Goal: Information Seeking & Learning: Find specific fact

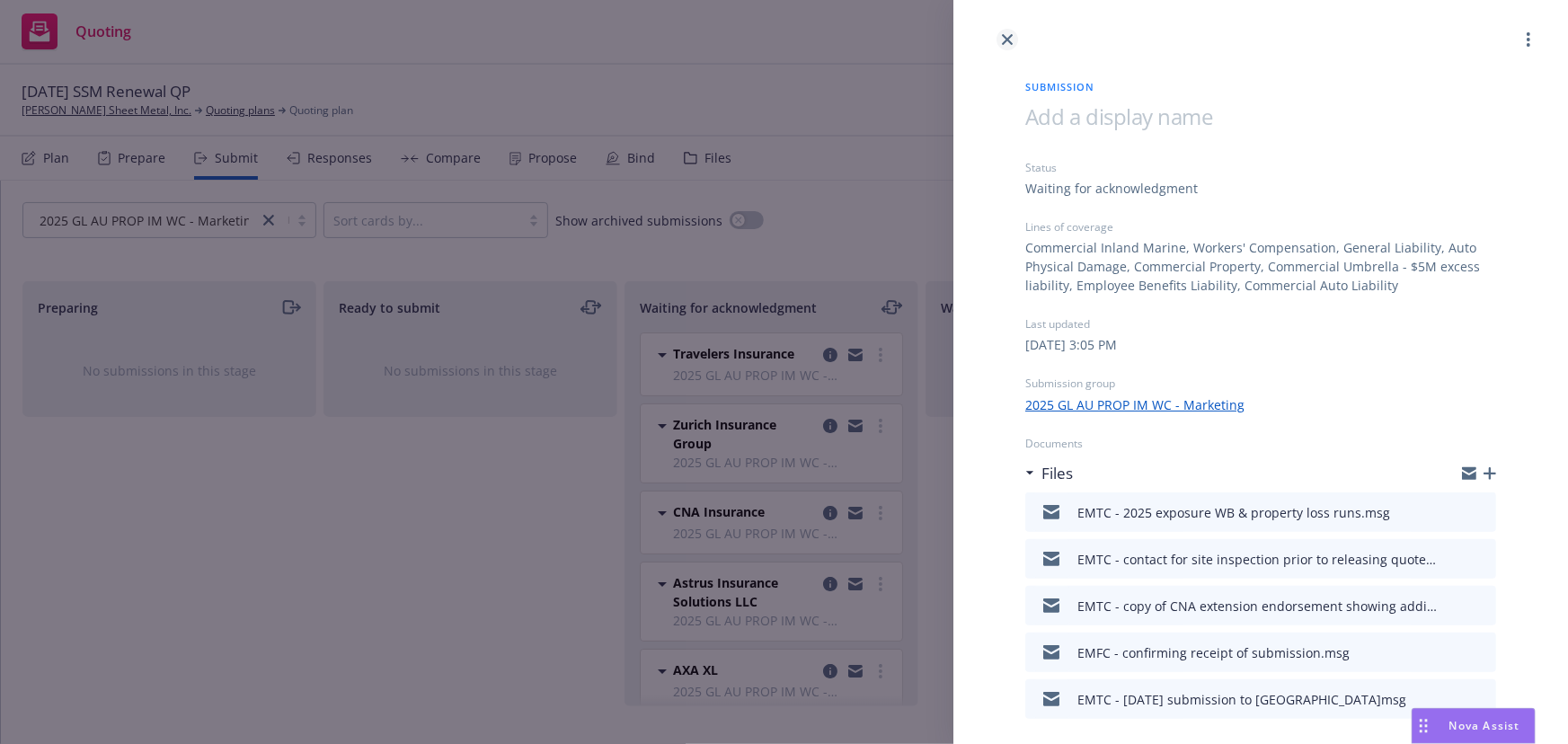
click at [1006, 42] on icon "close" at bounding box center [1006, 39] width 11 height 11
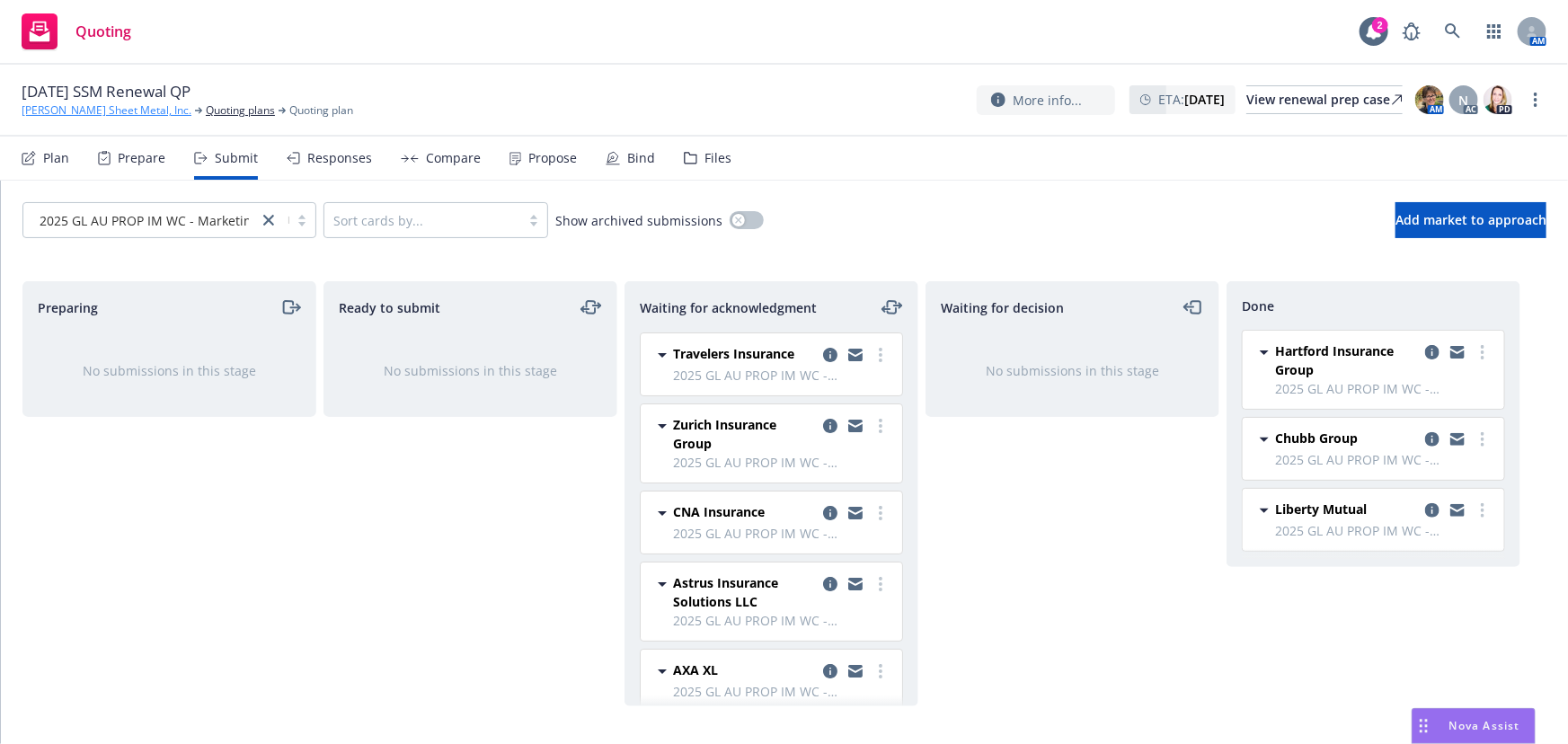
click at [93, 109] on link "[PERSON_NAME] Sheet Metal, Inc." at bounding box center [106, 110] width 170 height 17
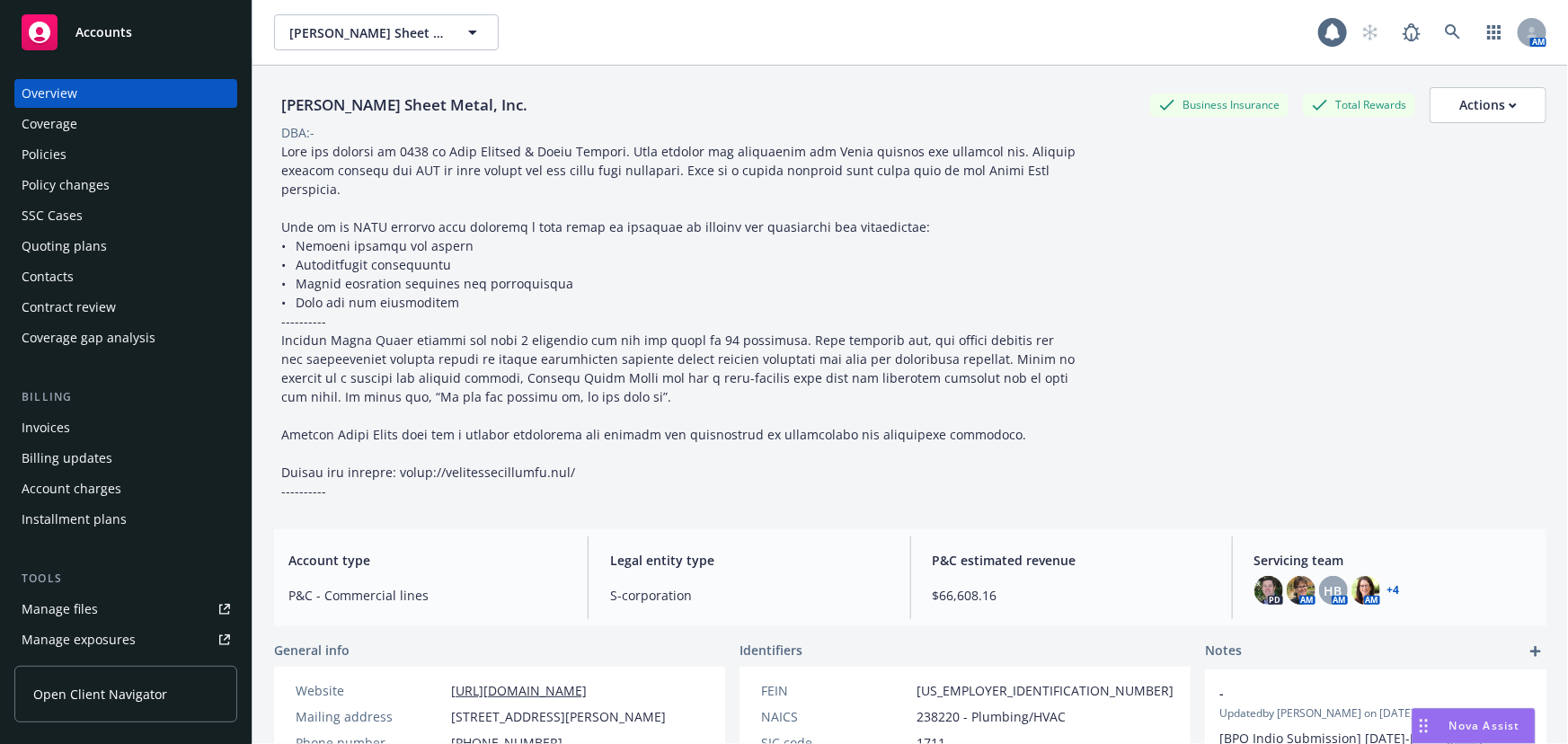
click at [96, 37] on span "Accounts" at bounding box center [103, 32] width 57 height 15
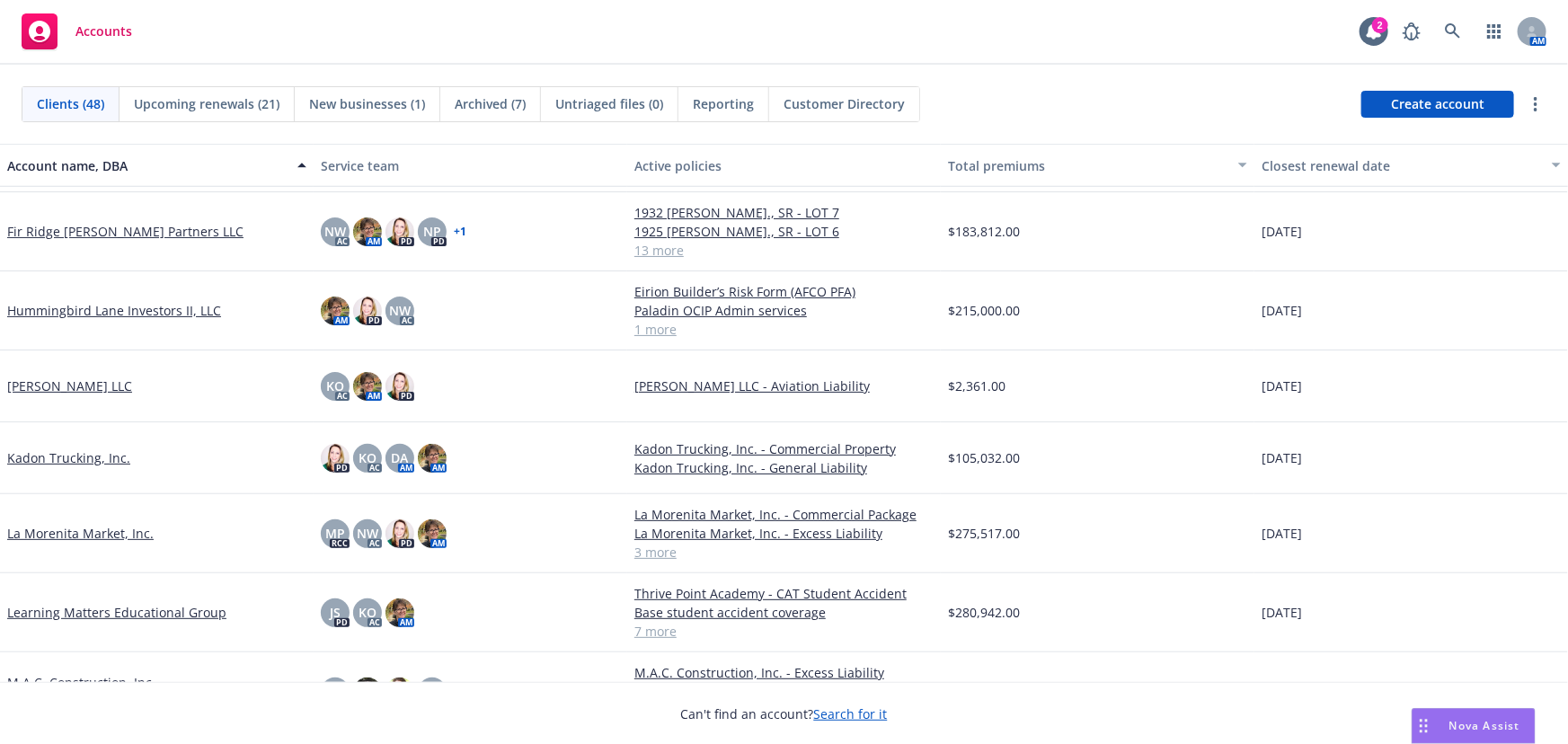
scroll to position [1225, 0]
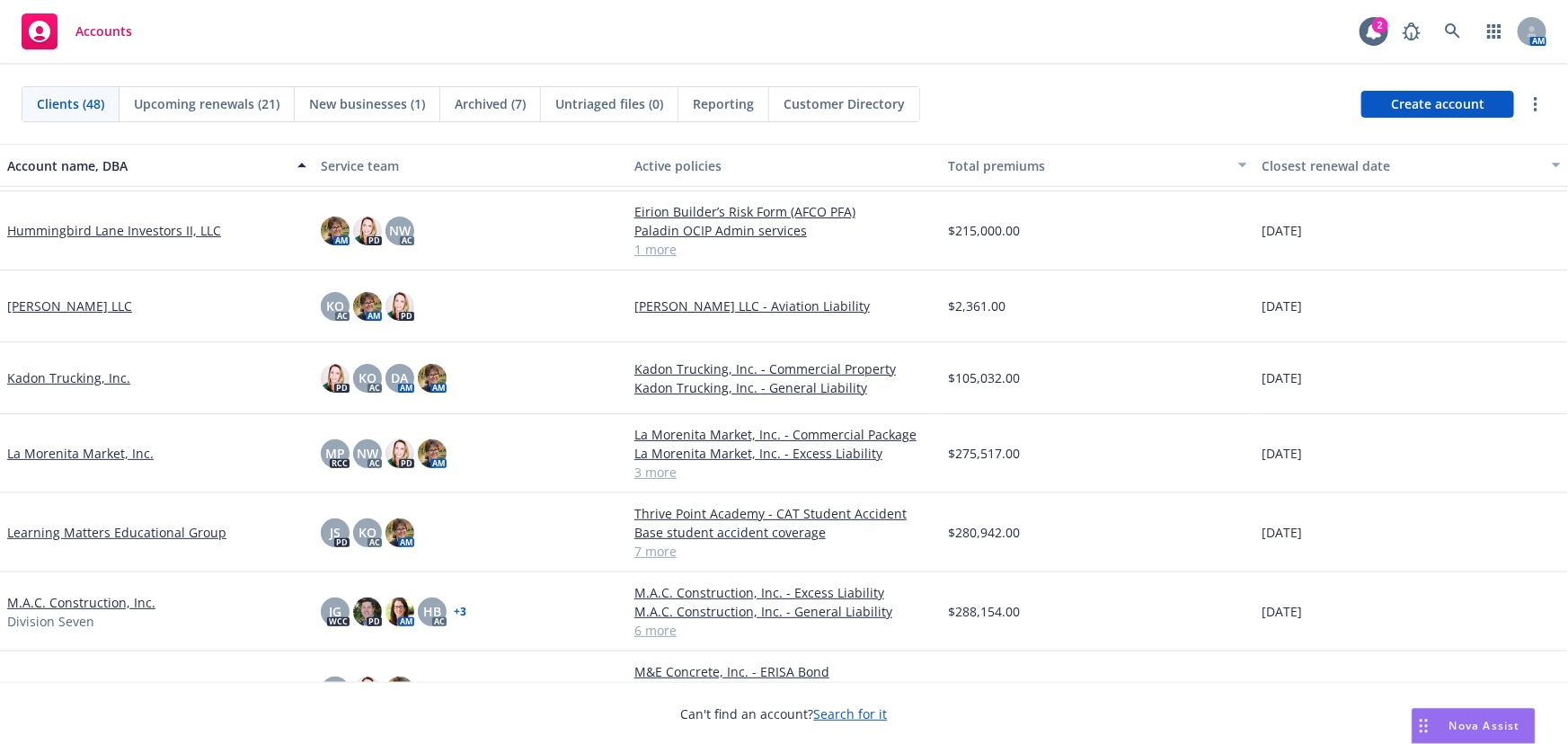
click at [74, 454] on link "La Morenita Market, Inc." at bounding box center [80, 452] width 146 height 19
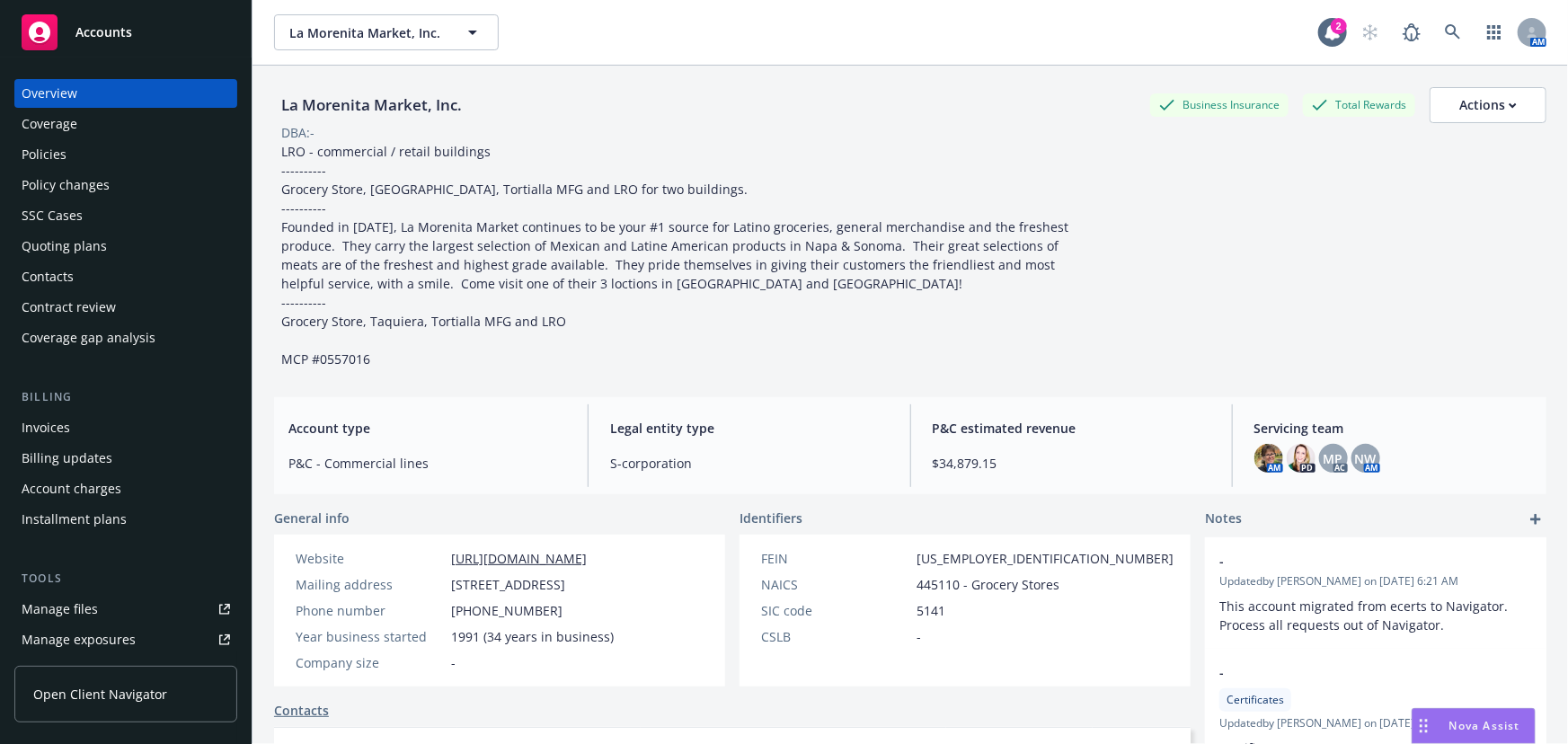
click at [71, 187] on div "Policy changes" at bounding box center [65, 184] width 88 height 28
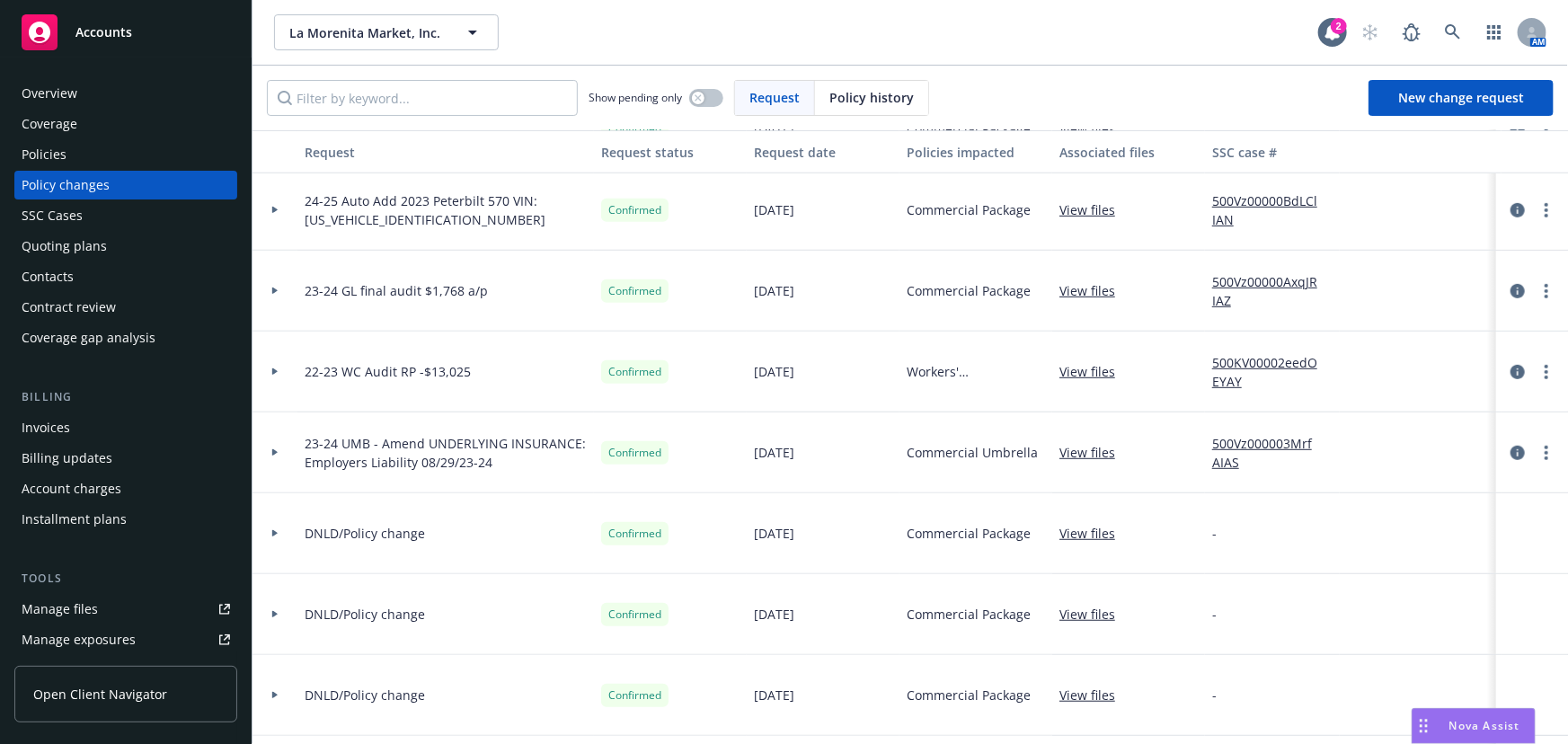
scroll to position [327, 0]
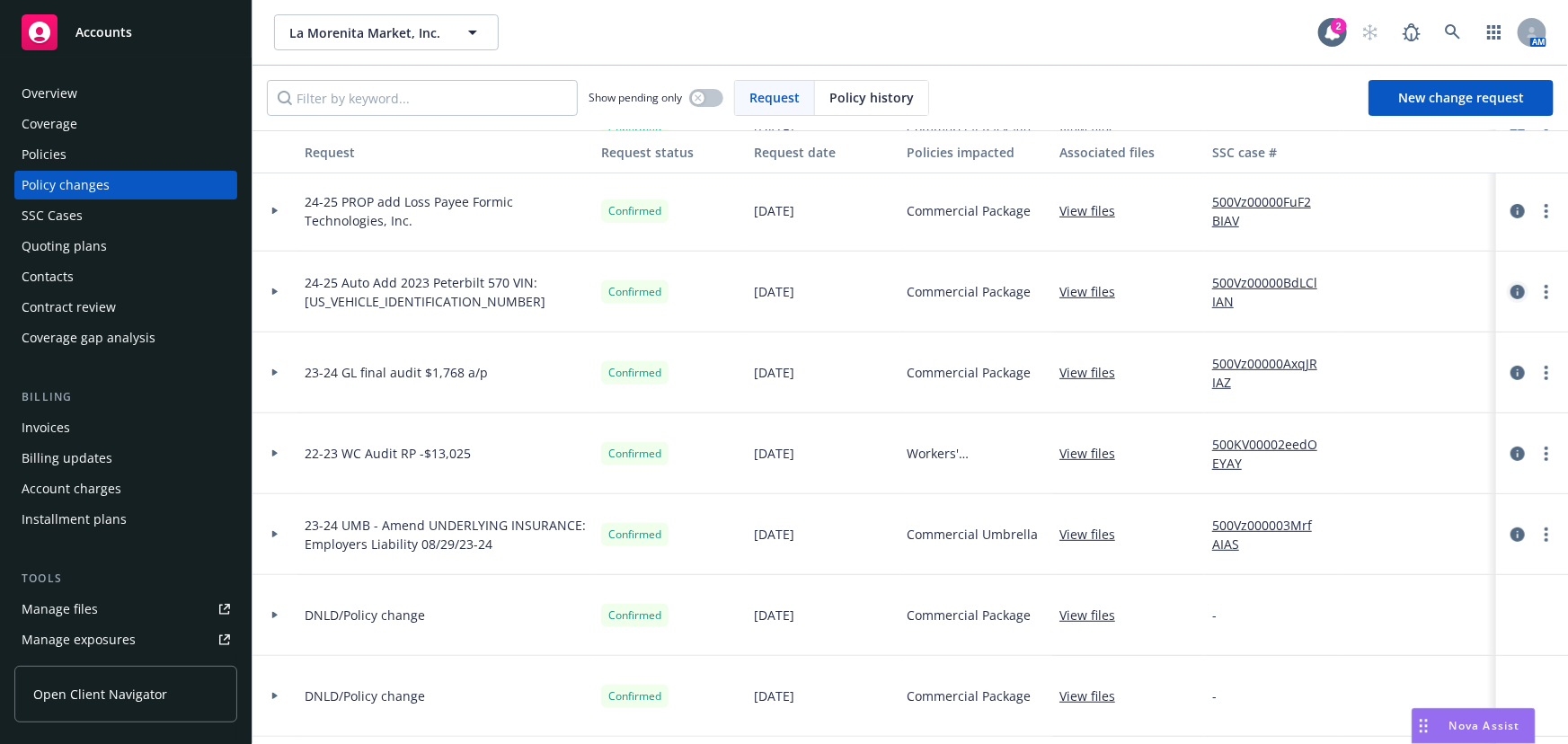
click at [1510, 293] on icon "circleInformation" at bounding box center [1517, 292] width 15 height 15
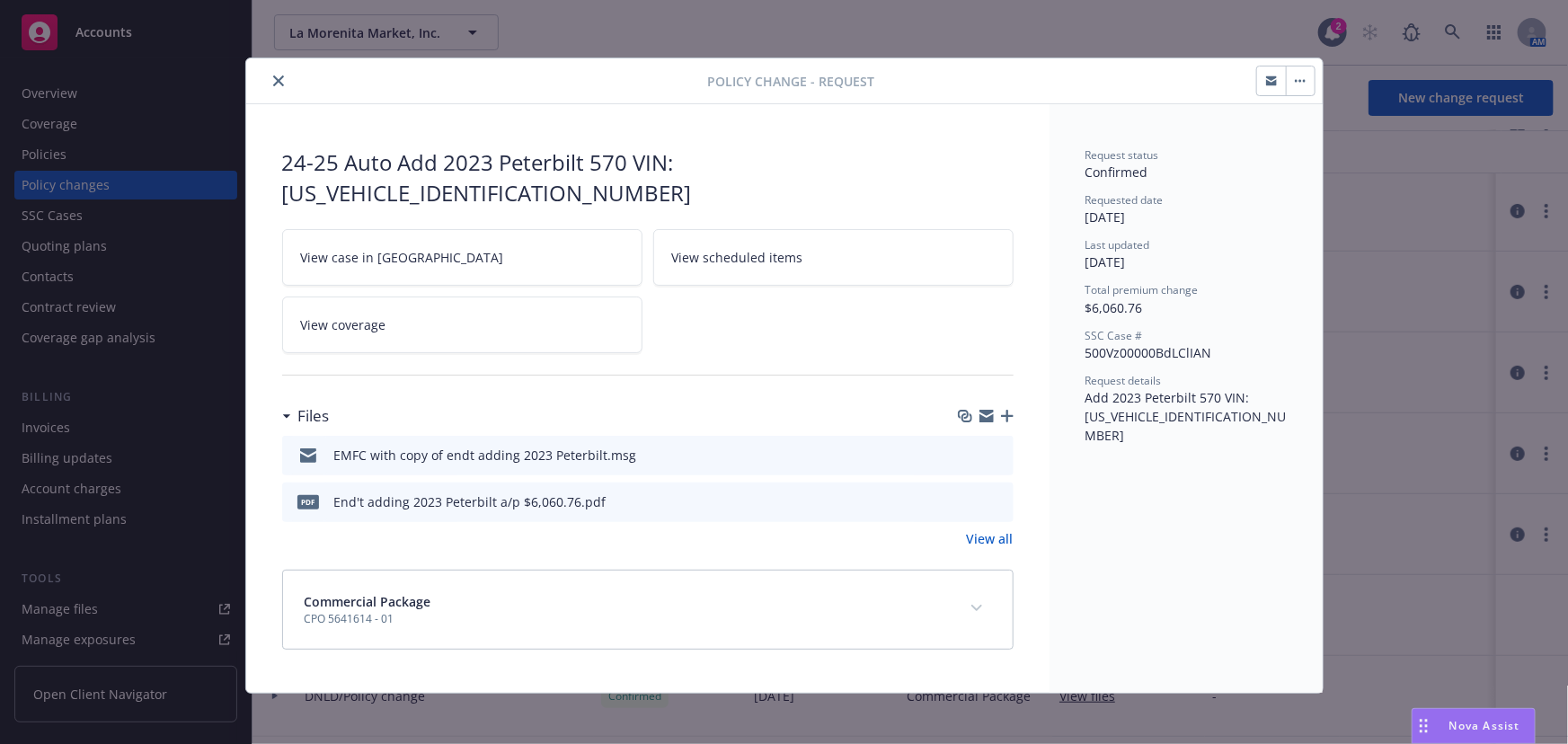
click at [277, 79] on icon "close" at bounding box center [278, 80] width 11 height 11
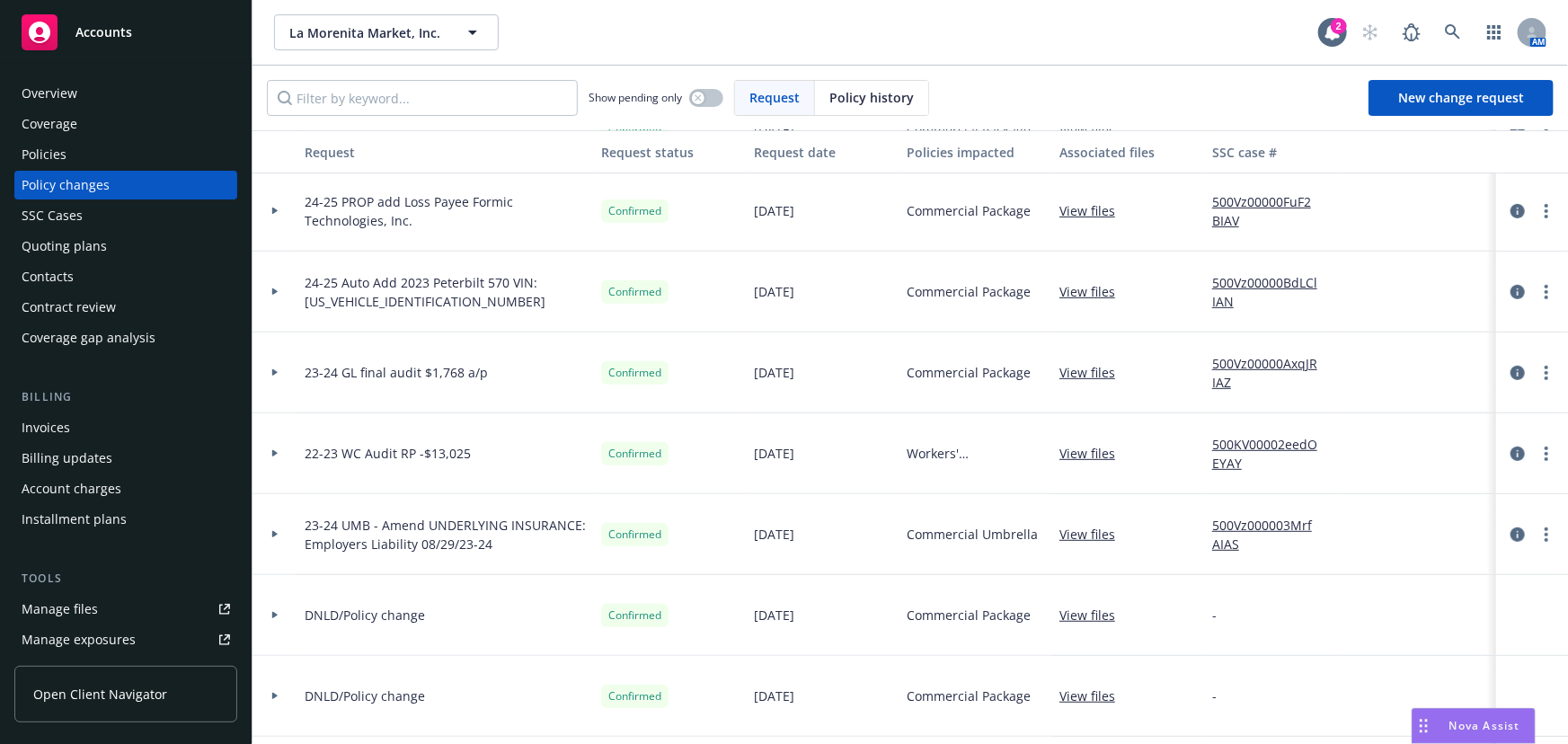
click at [269, 292] on div at bounding box center [274, 292] width 30 height 6
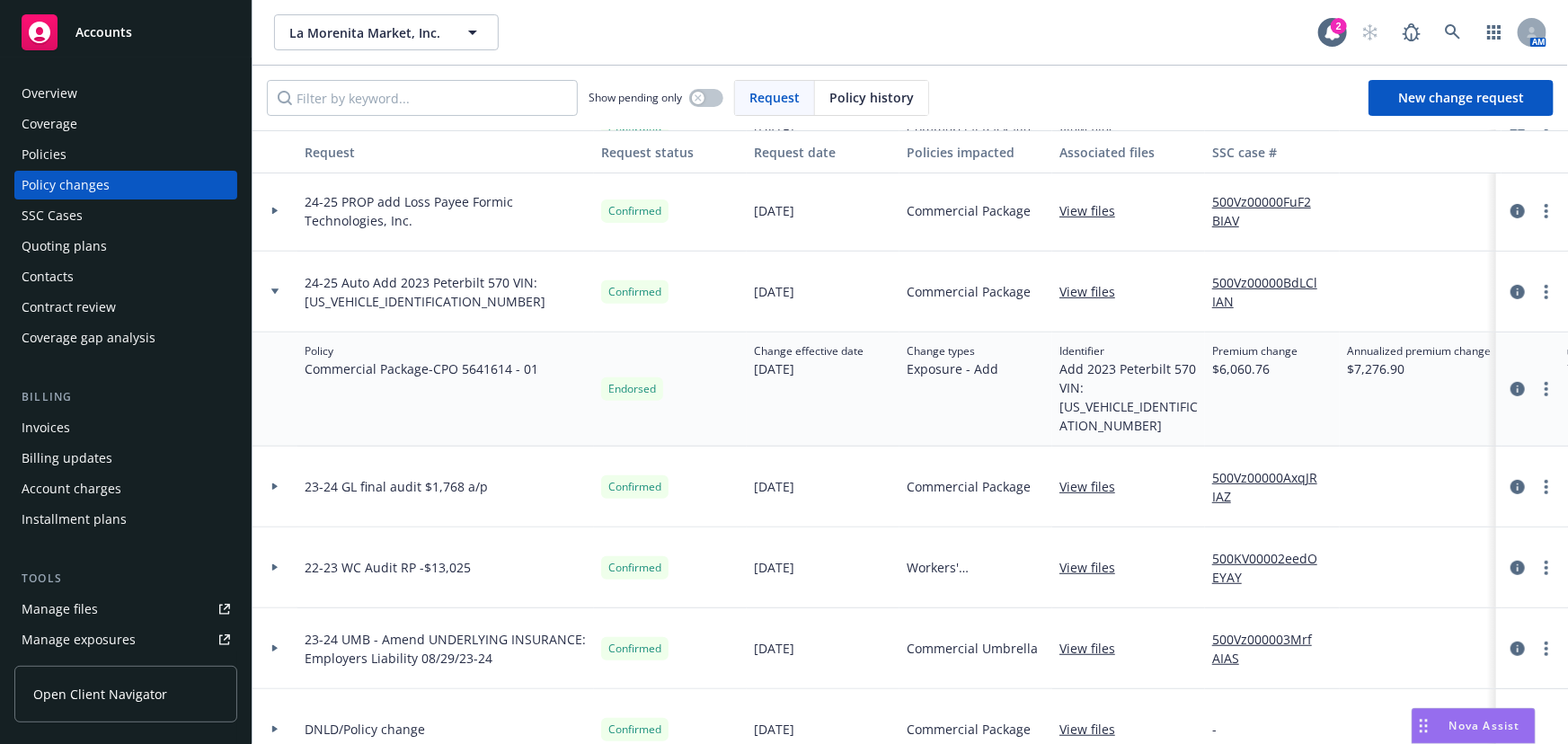
click at [47, 153] on div "Policies" at bounding box center [44, 154] width 45 height 28
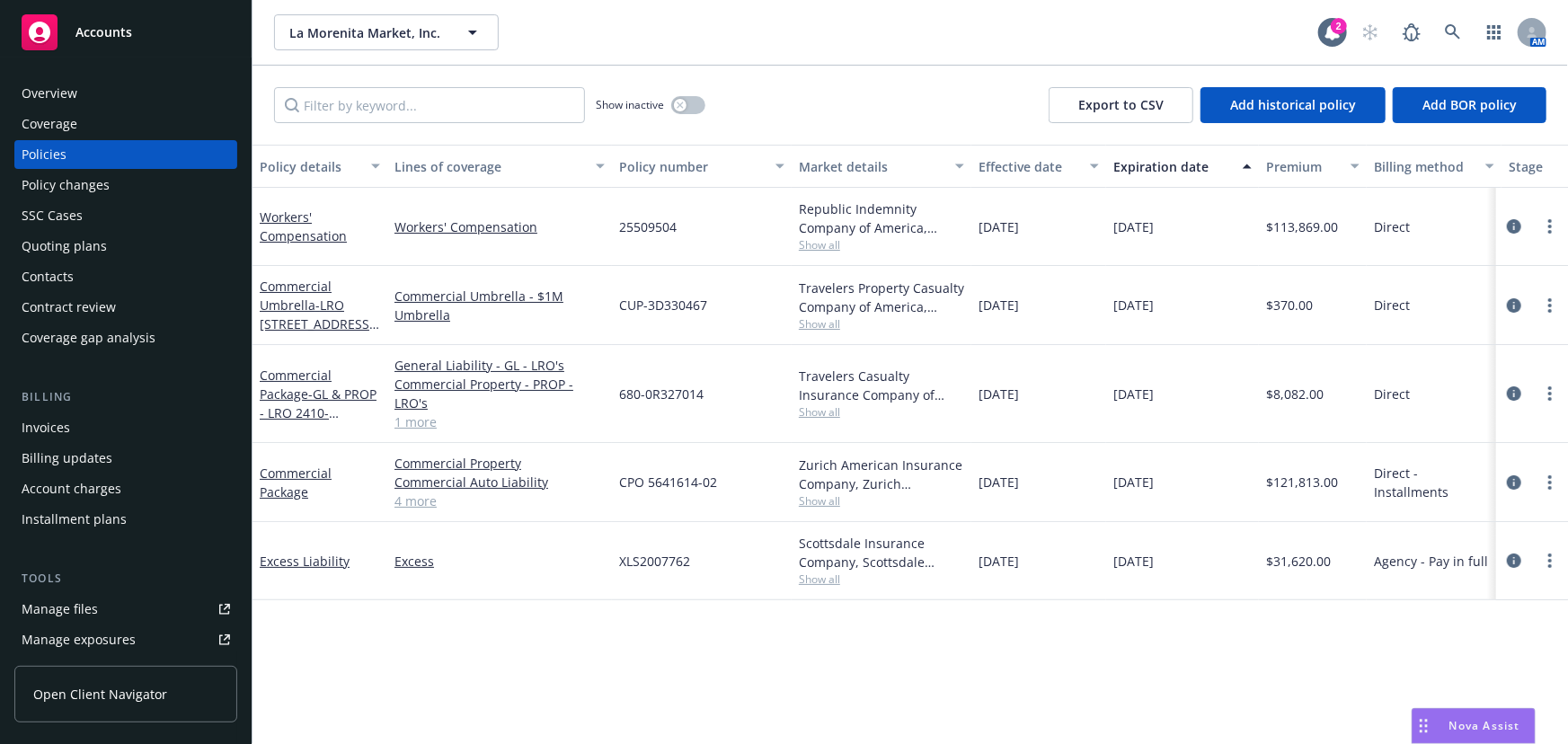
click at [55, 177] on div "Policy changes" at bounding box center [65, 184] width 88 height 28
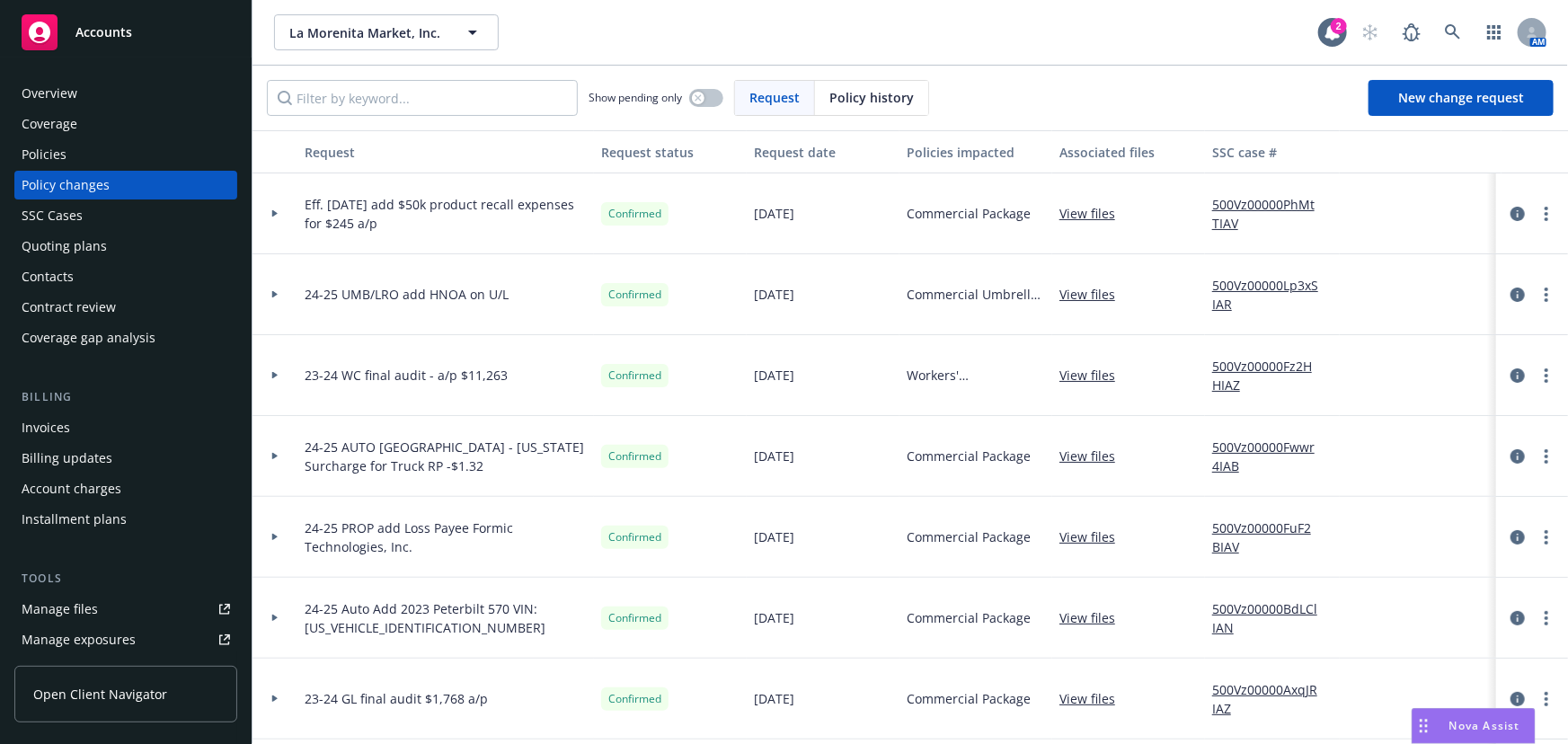
click at [58, 164] on div "Policies" at bounding box center [44, 154] width 45 height 28
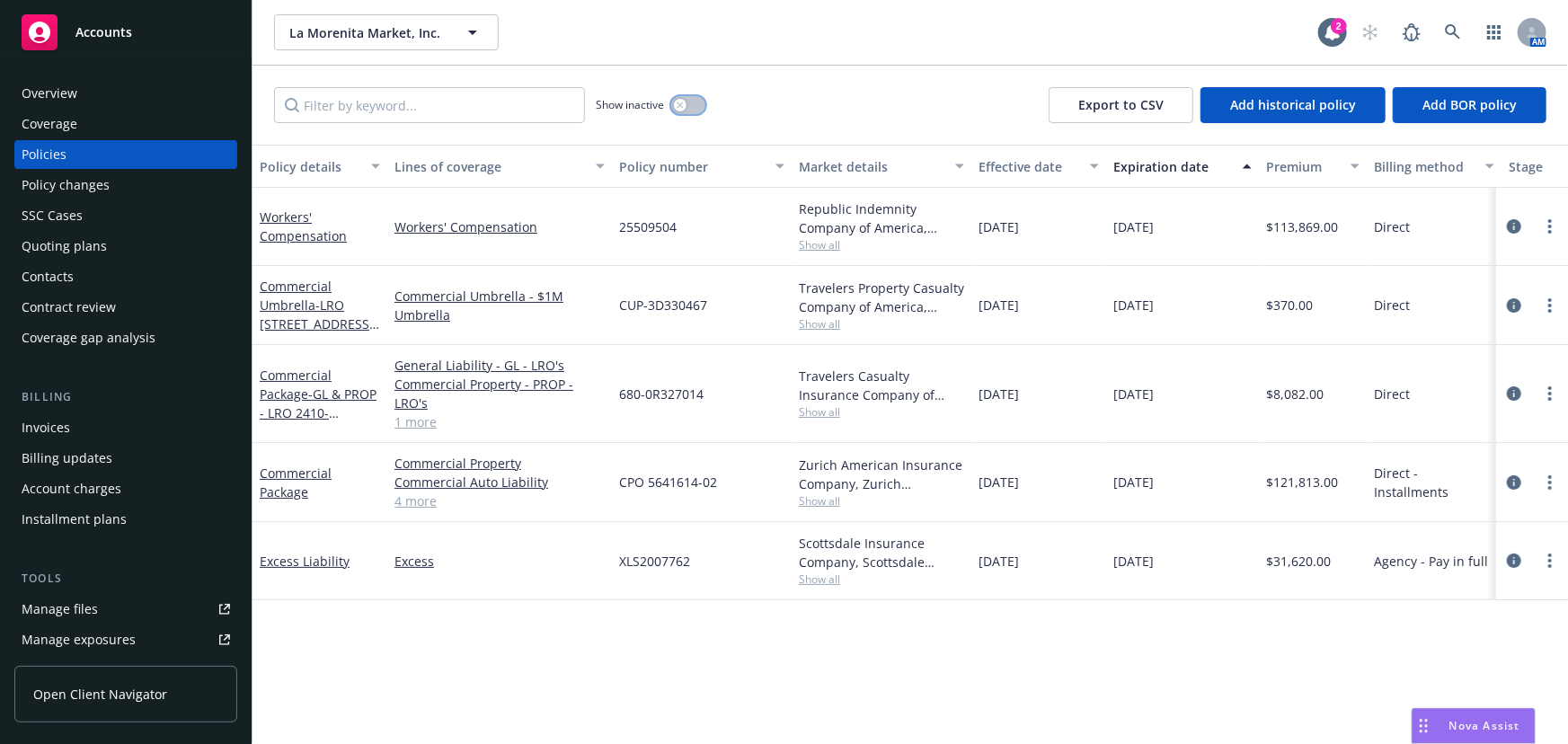
click at [692, 99] on button "button" at bounding box center [687, 105] width 34 height 18
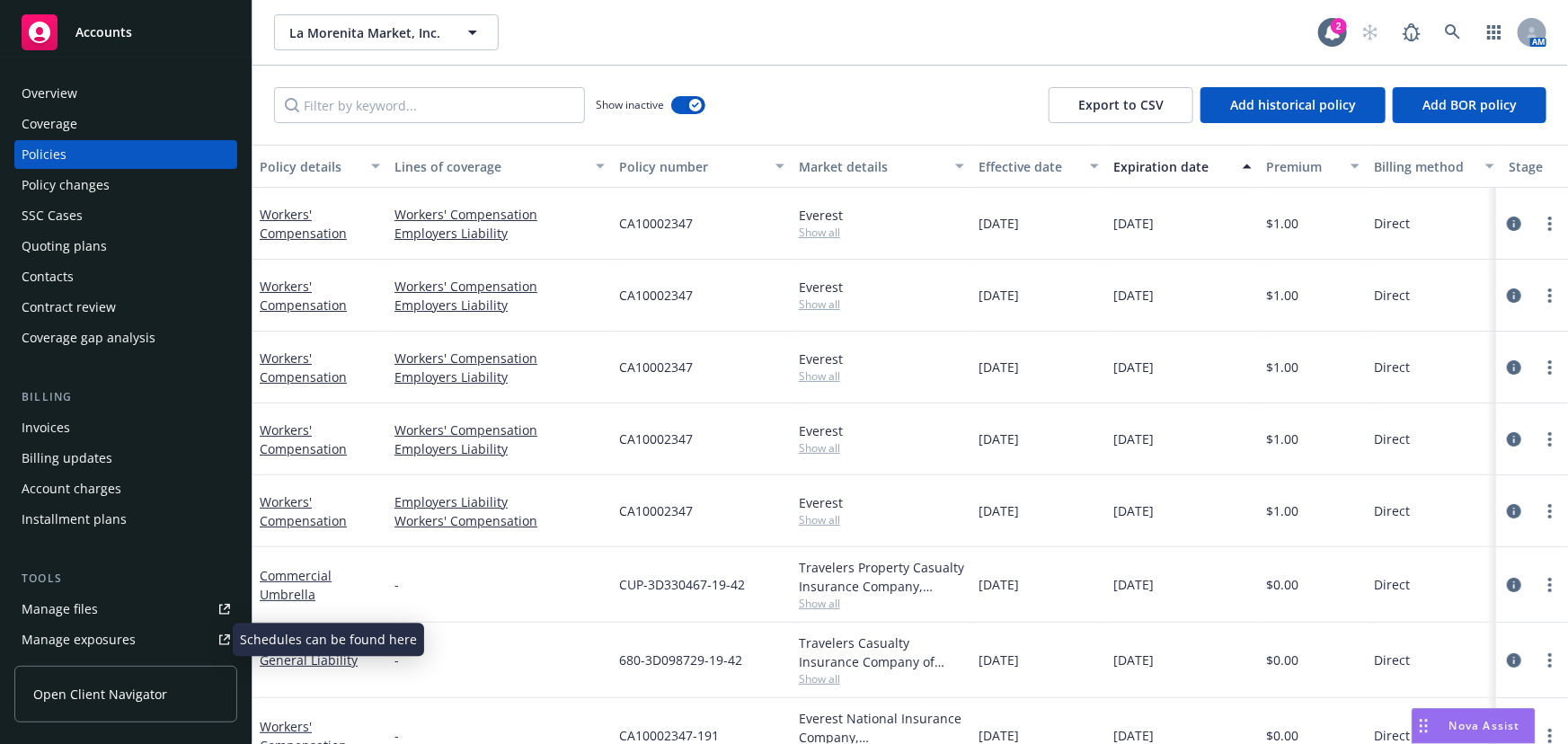
click at [98, 638] on div "Manage exposures" at bounding box center [78, 639] width 114 height 28
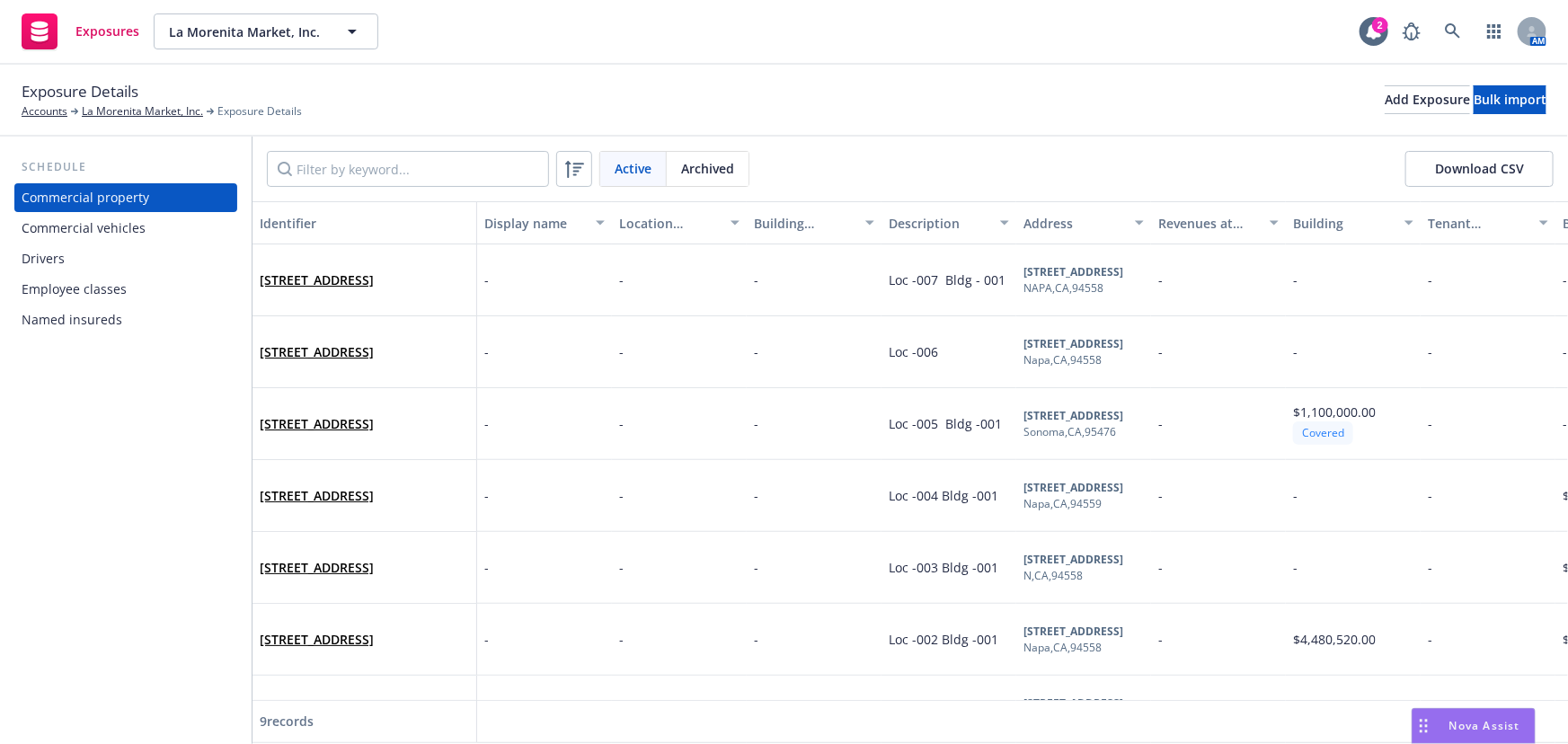
click at [52, 257] on div "Drivers" at bounding box center [43, 258] width 43 height 28
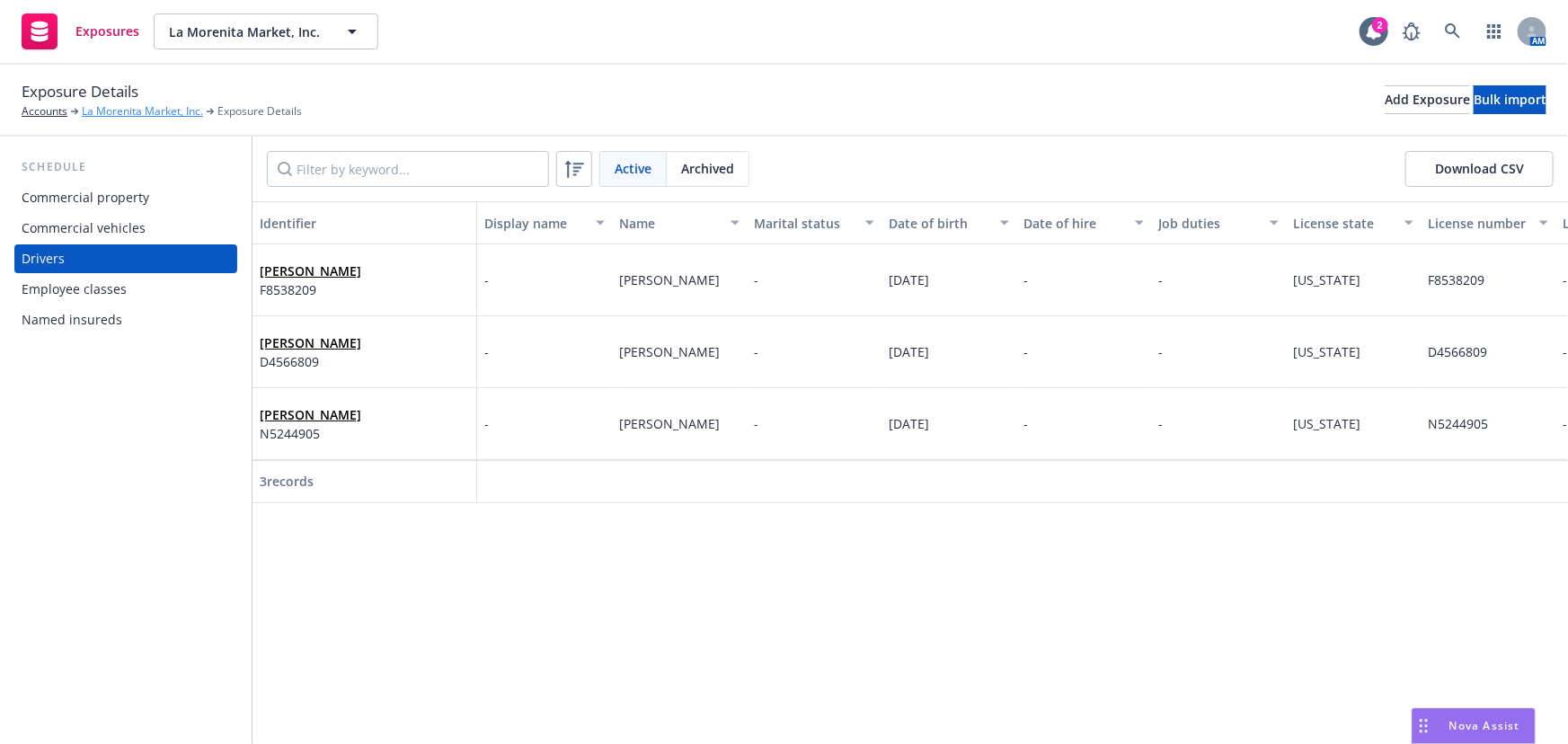
click at [133, 118] on link "La Morenita Market, Inc." at bounding box center [142, 111] width 121 height 17
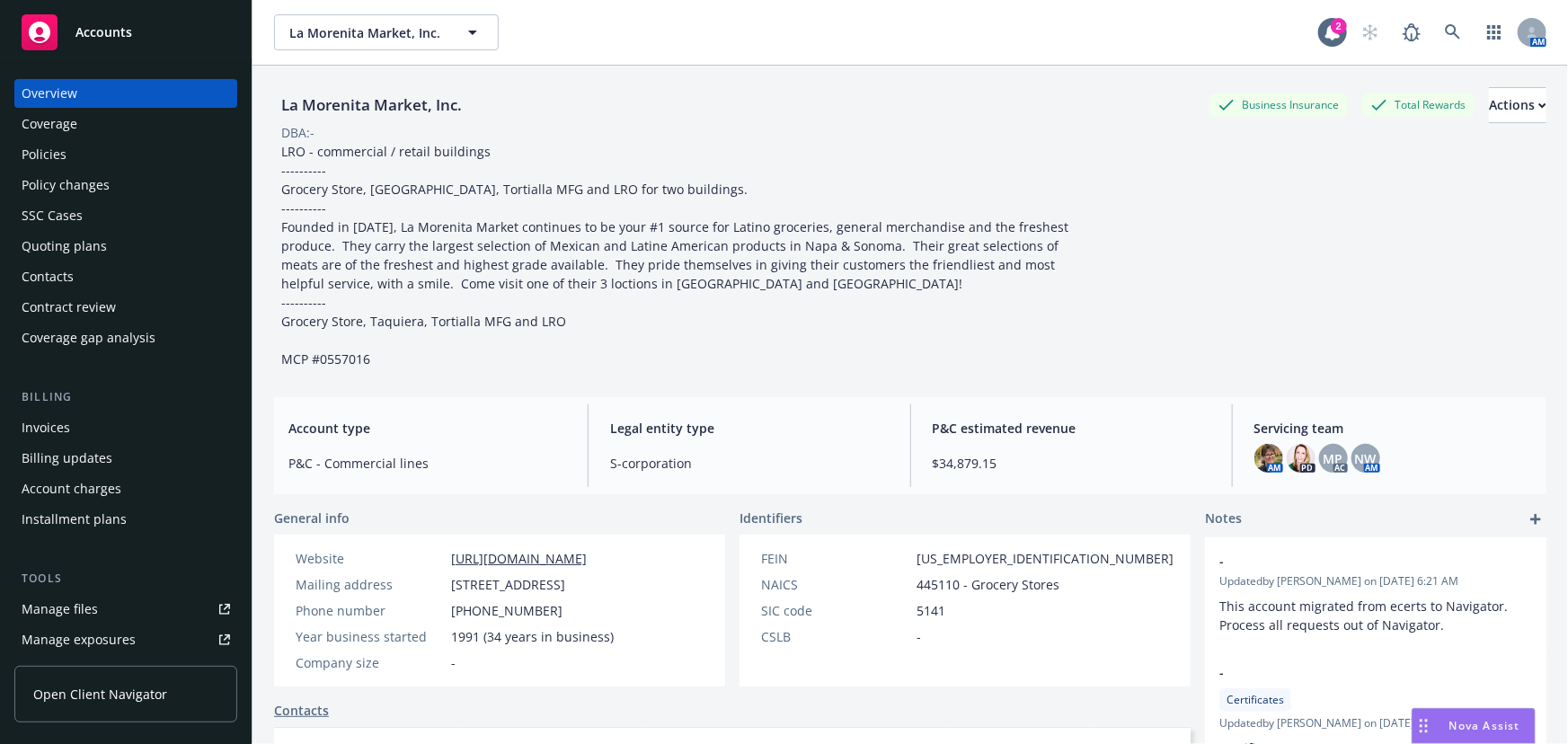
click at [64, 184] on div "Policy changes" at bounding box center [65, 184] width 88 height 28
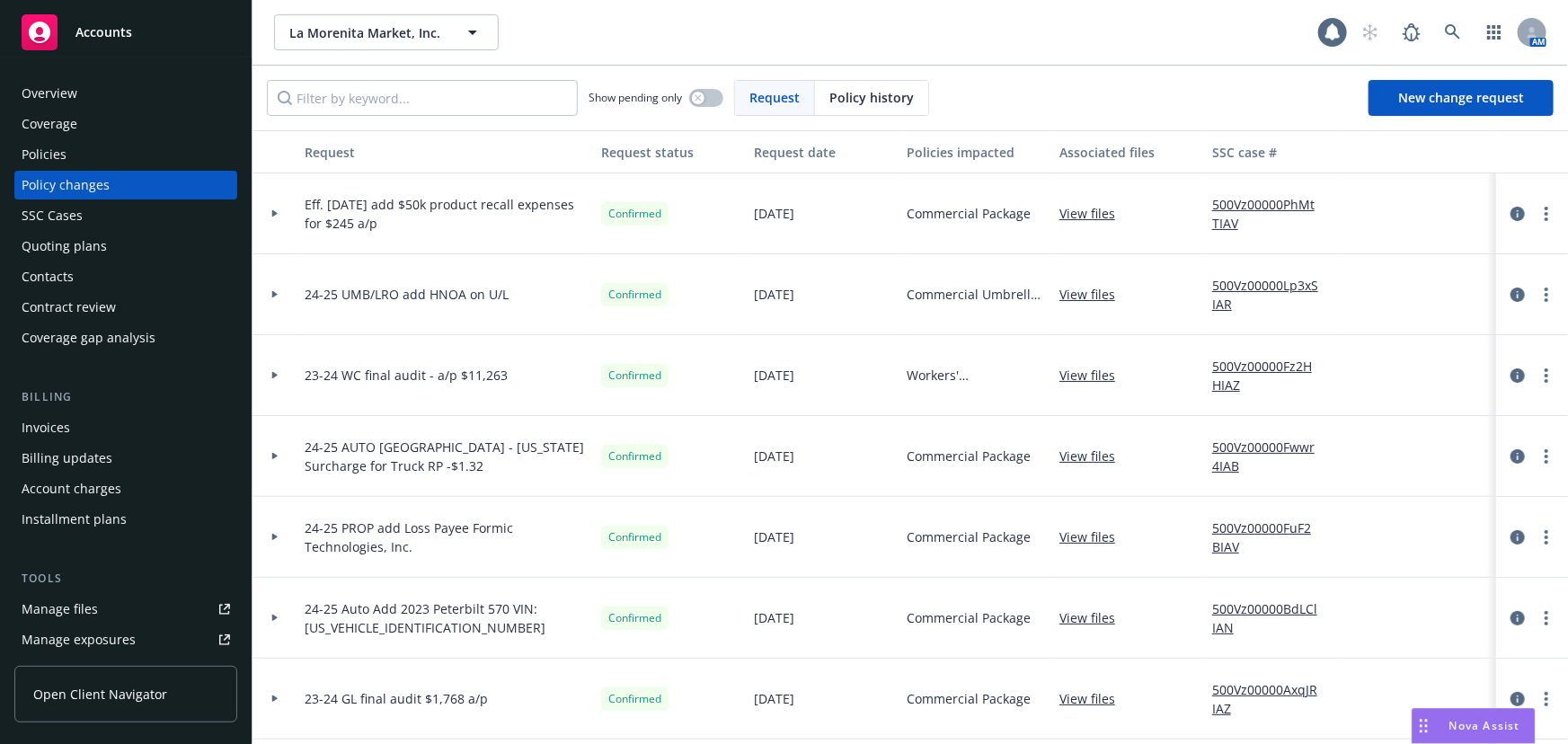
click at [60, 147] on div "Policies" at bounding box center [44, 154] width 45 height 28
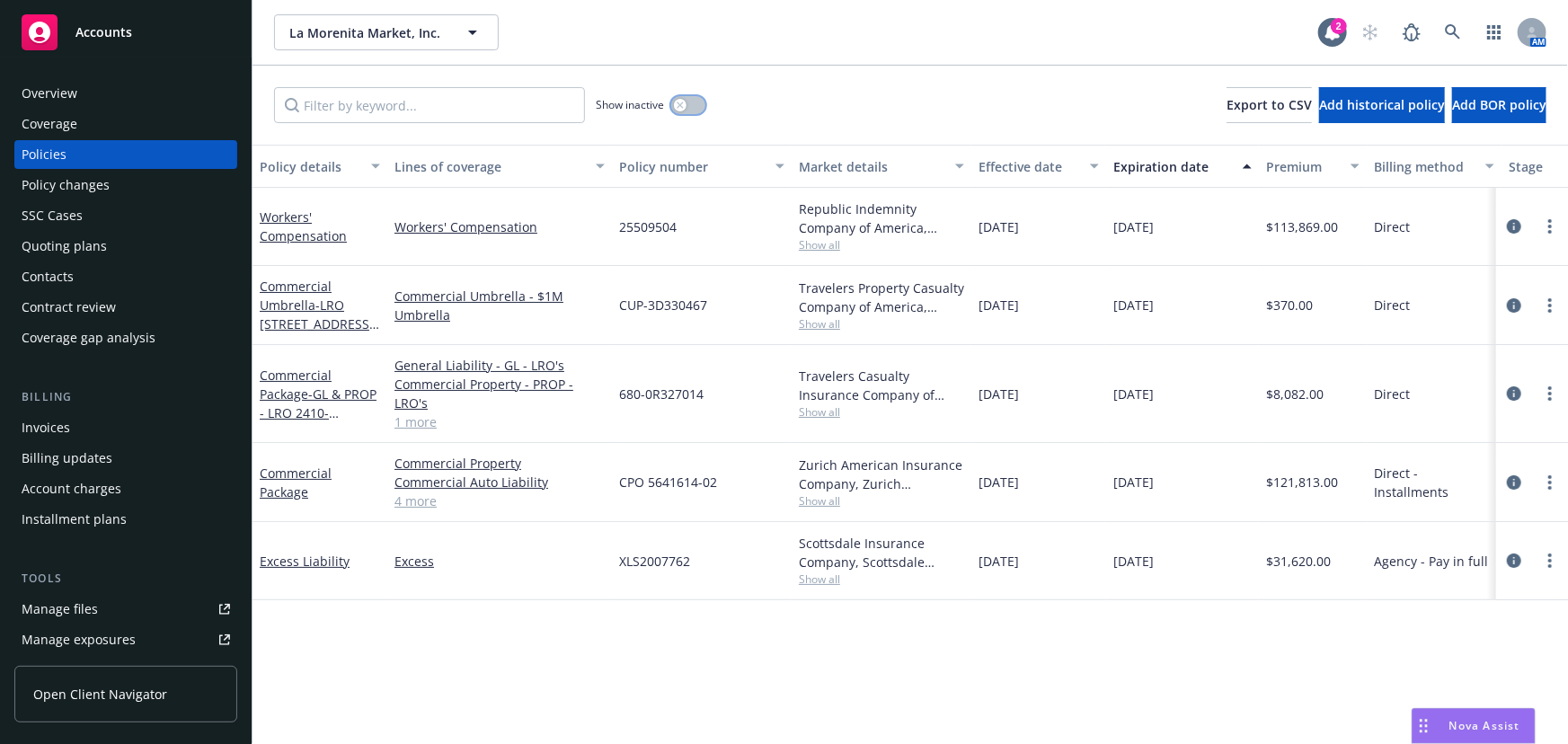
click at [693, 103] on button "button" at bounding box center [687, 105] width 34 height 18
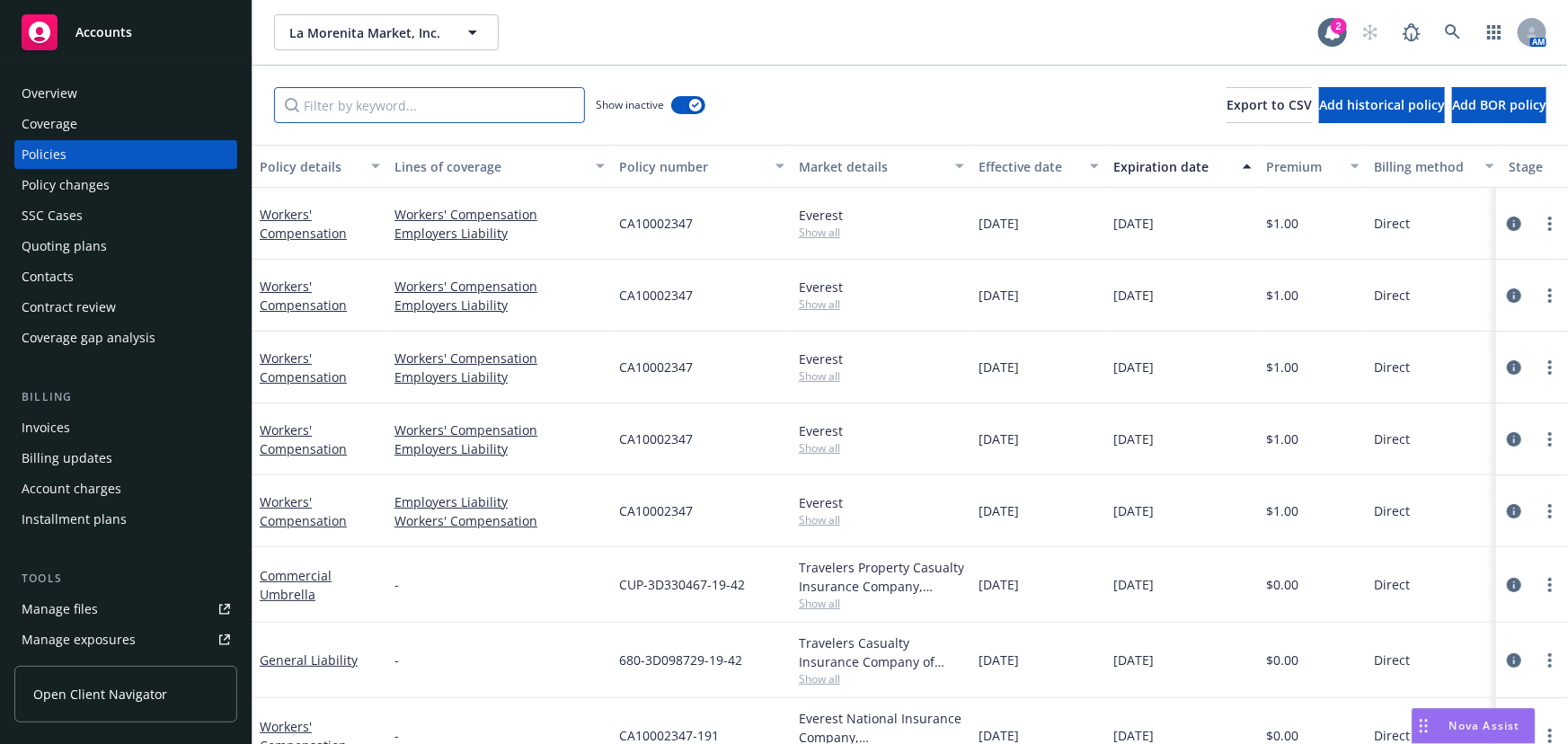
click at [383, 112] on input "Filter by keyword..." at bounding box center [429, 104] width 311 height 36
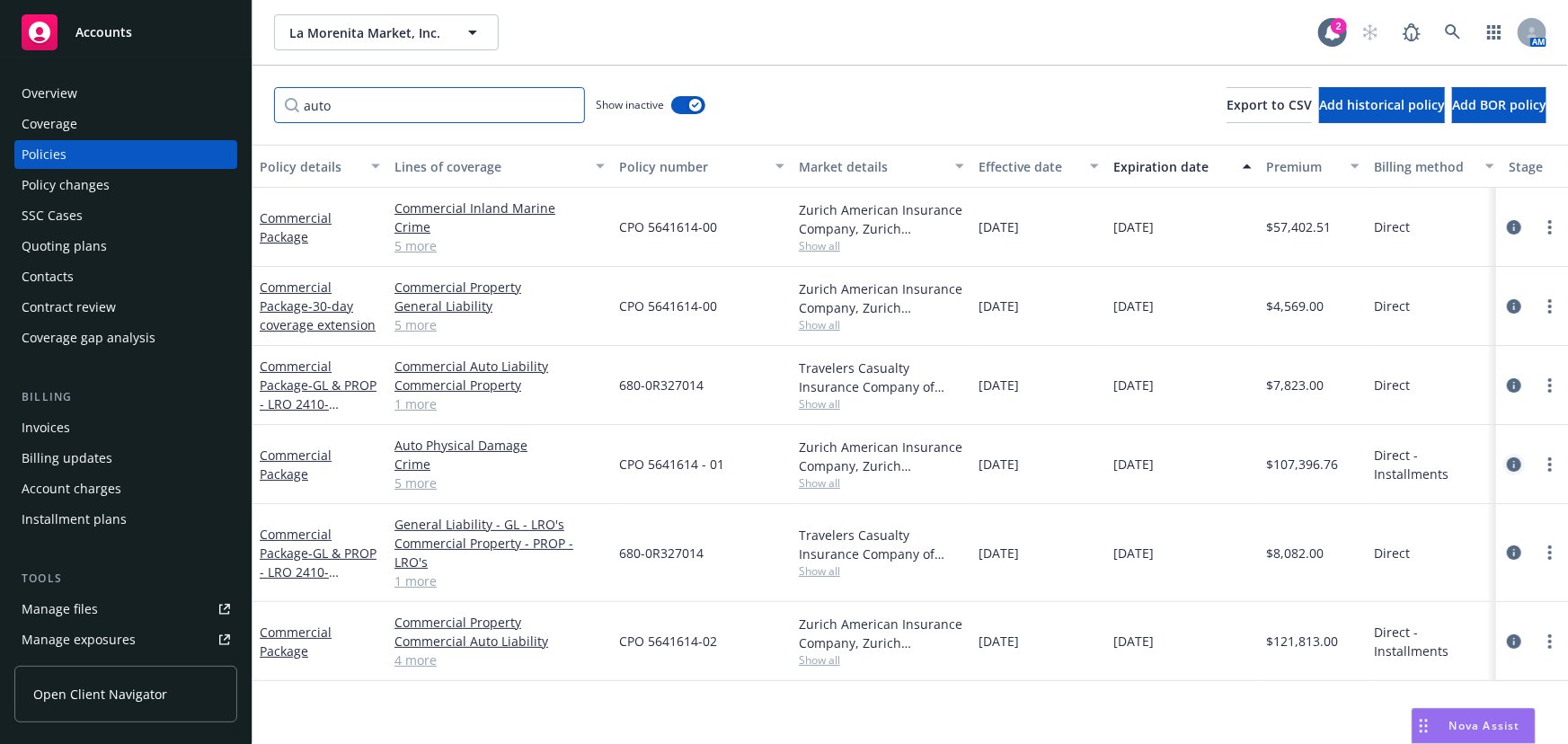
type input "auto"
click at [1514, 463] on icon "circleInformation" at bounding box center [1513, 464] width 15 height 15
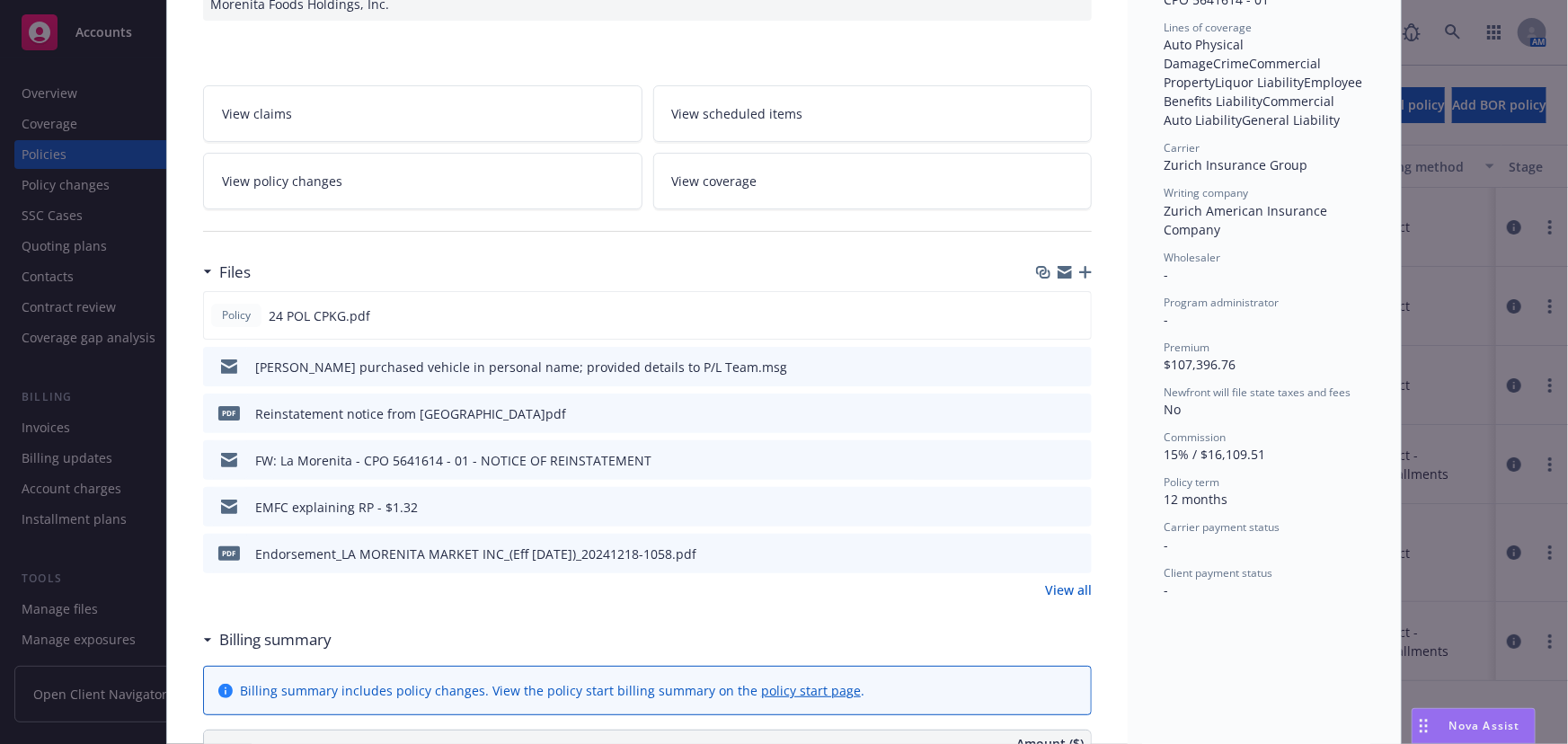
scroll to position [489, 0]
click at [1070, 578] on link "View all" at bounding box center [1069, 587] width 47 height 19
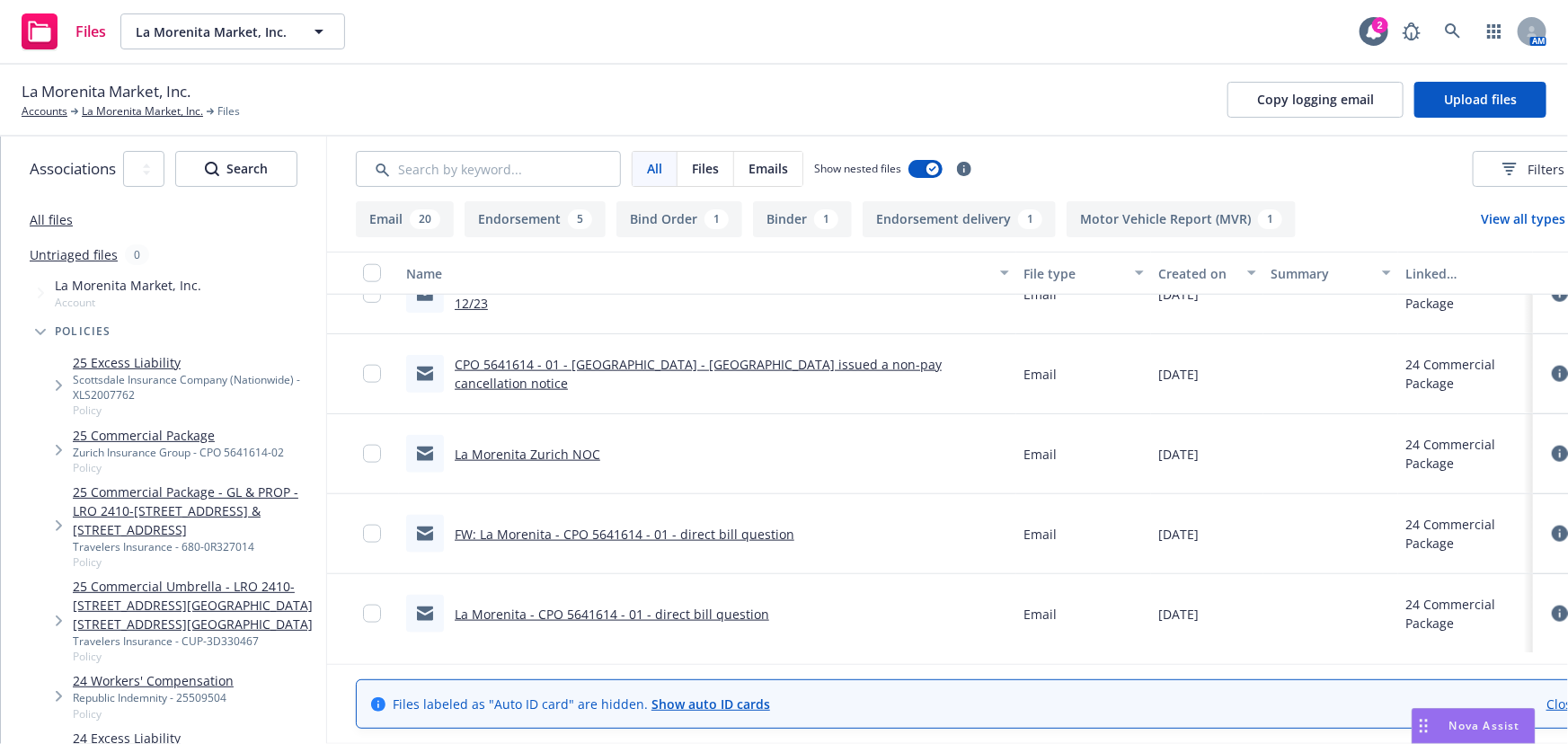
scroll to position [1143, 0]
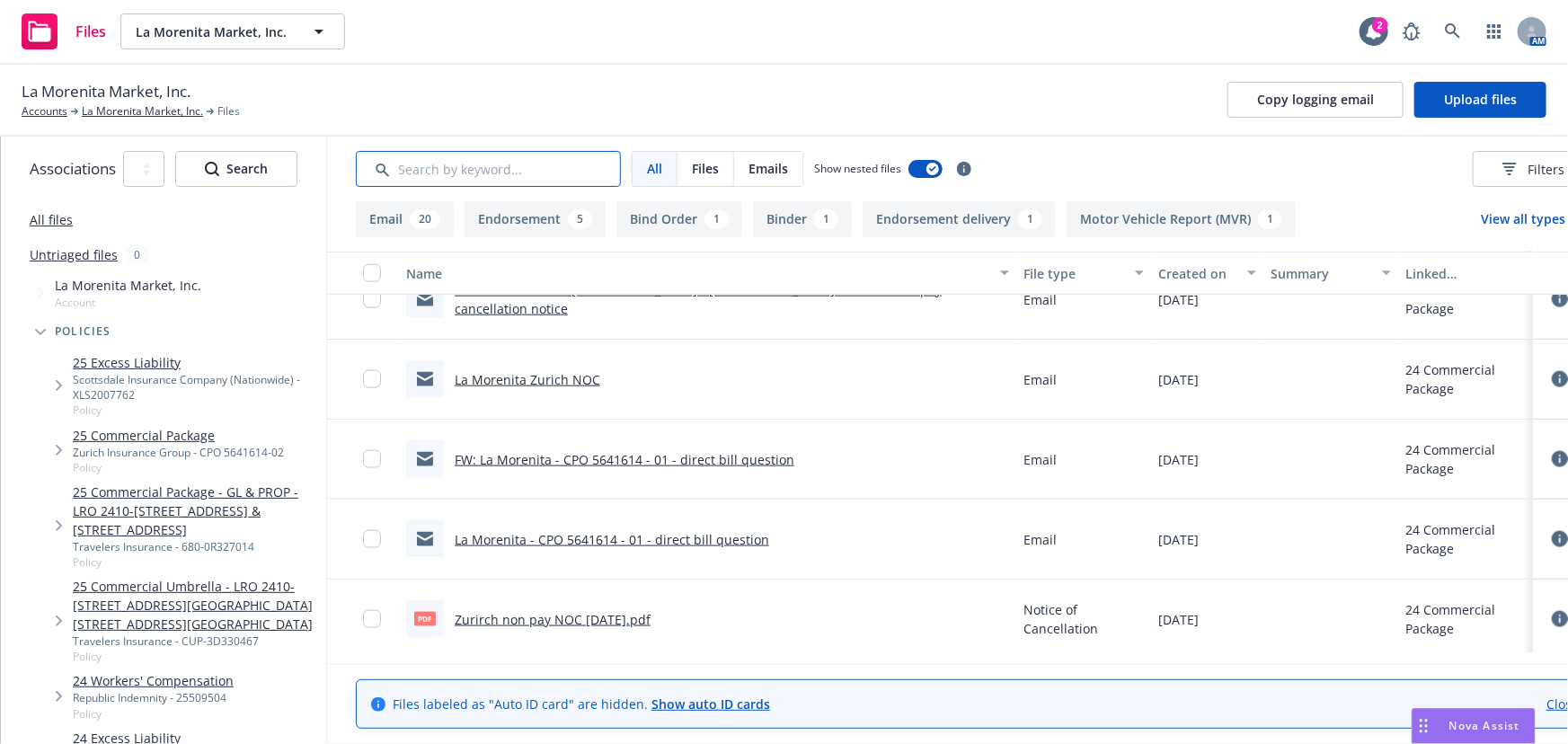
click at [508, 169] on input "Search by keyword..." at bounding box center [489, 169] width 265 height 36
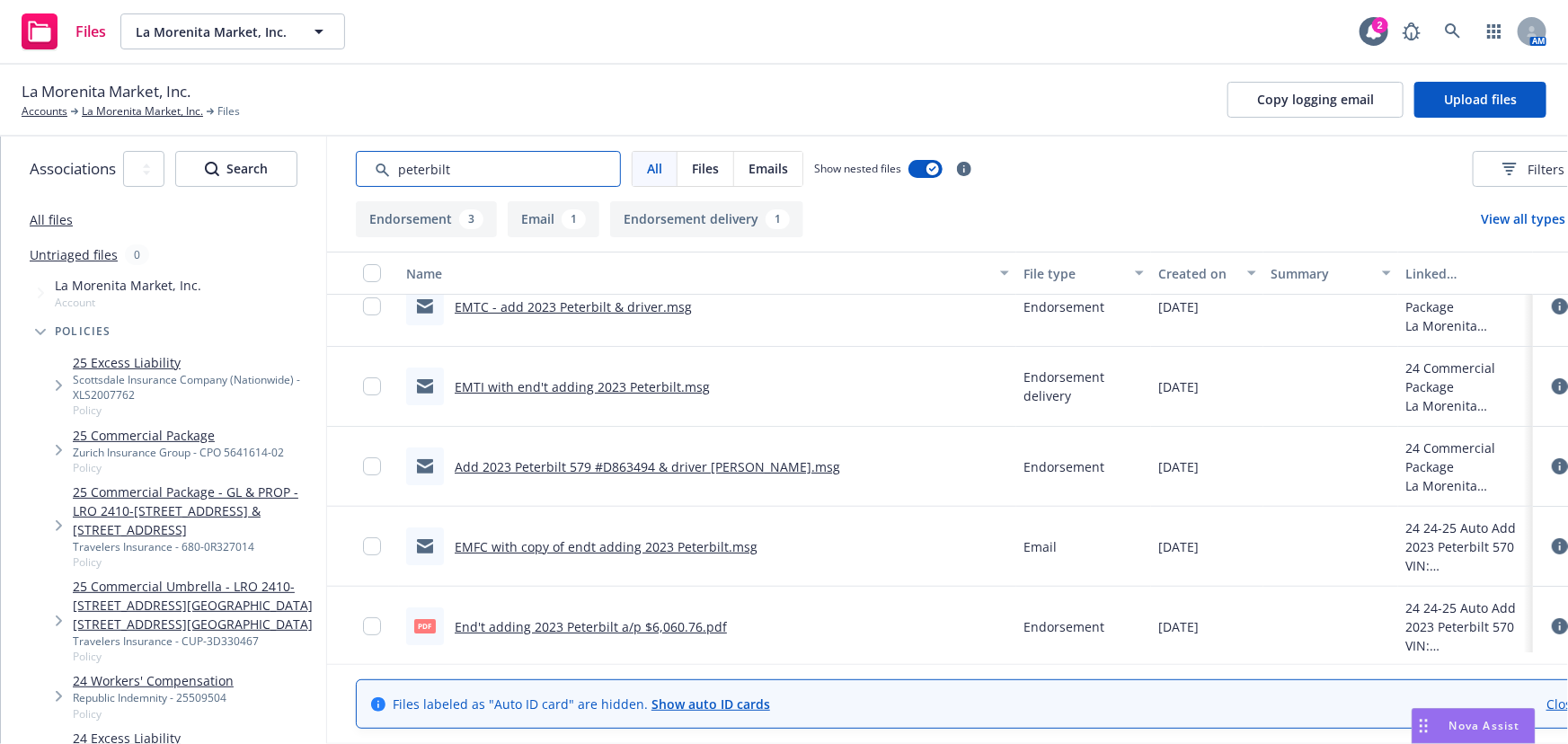
scroll to position [41, 0]
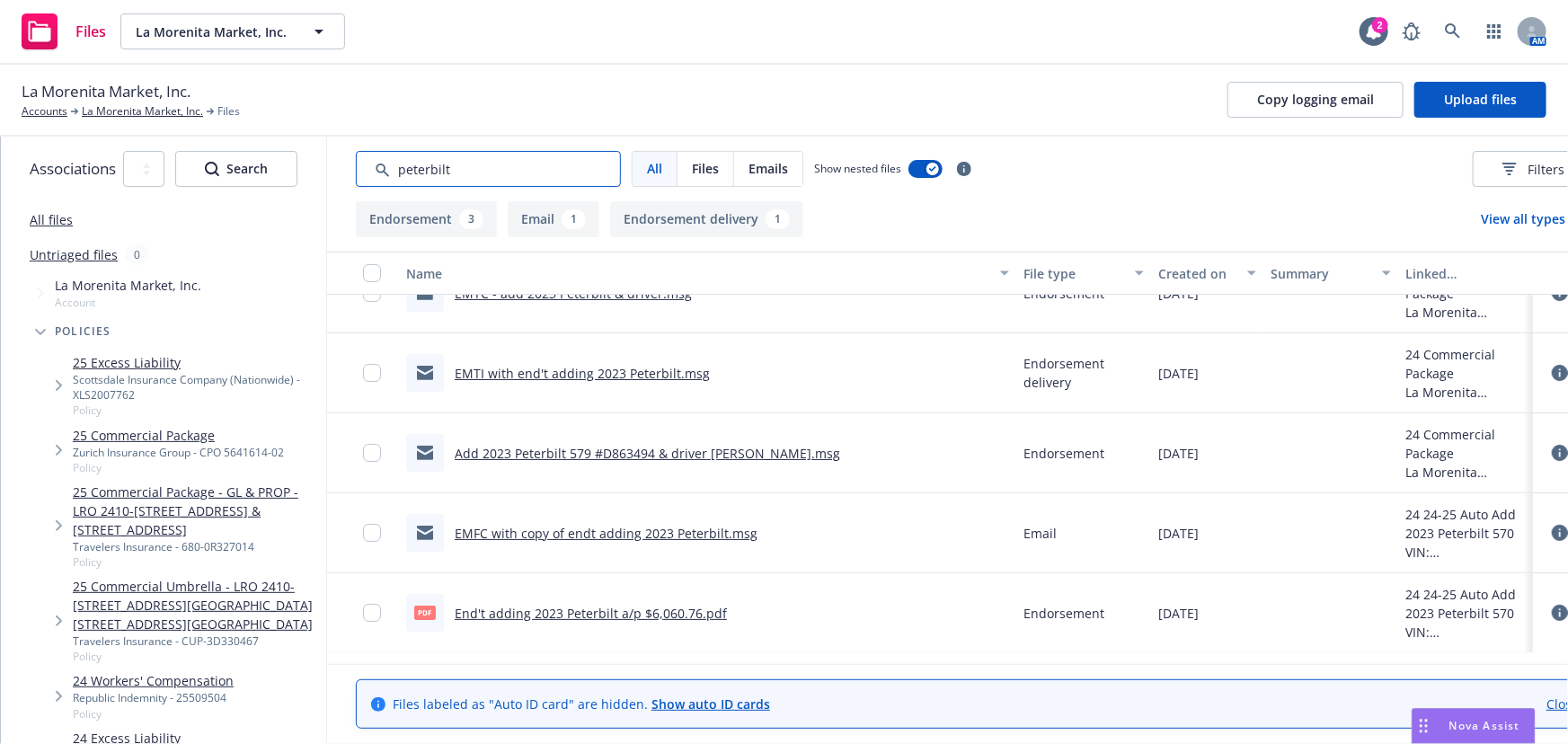
type input "peterbilt"
click at [653, 367] on link "EMTI with end't adding 2023 Peterbilt.msg" at bounding box center [582, 373] width 255 height 18
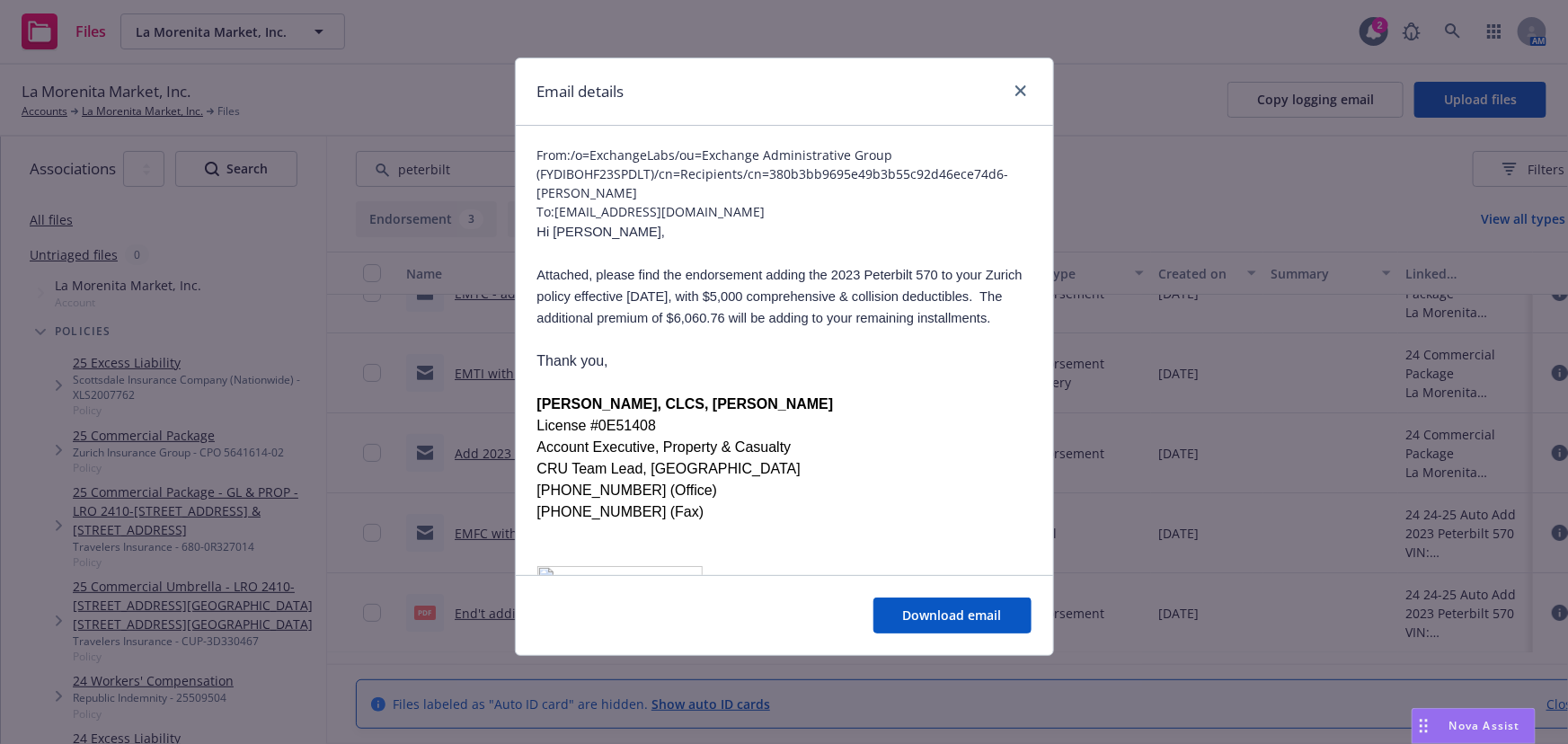
scroll to position [0, 0]
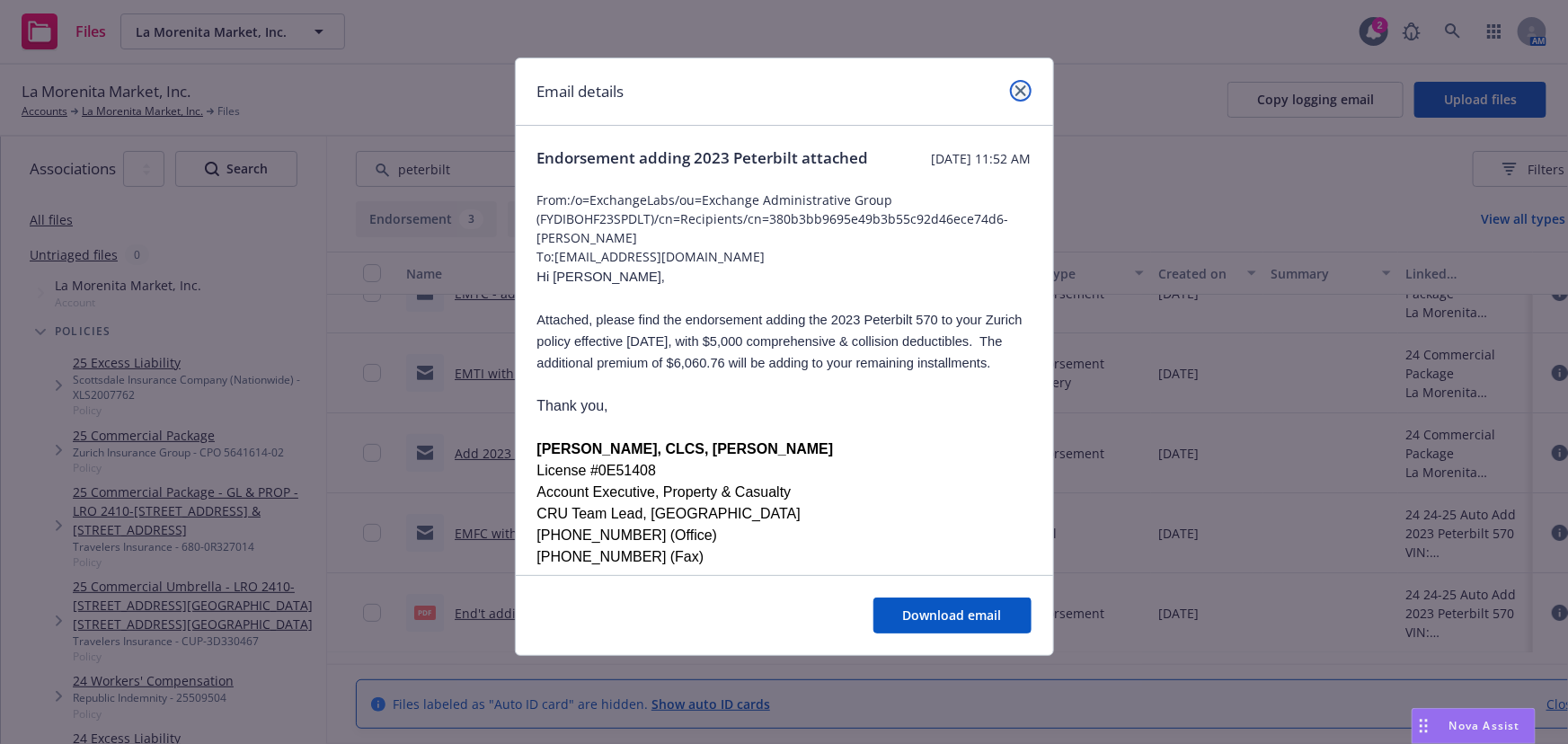
click at [1023, 90] on icon "close" at bounding box center [1020, 91] width 11 height 11
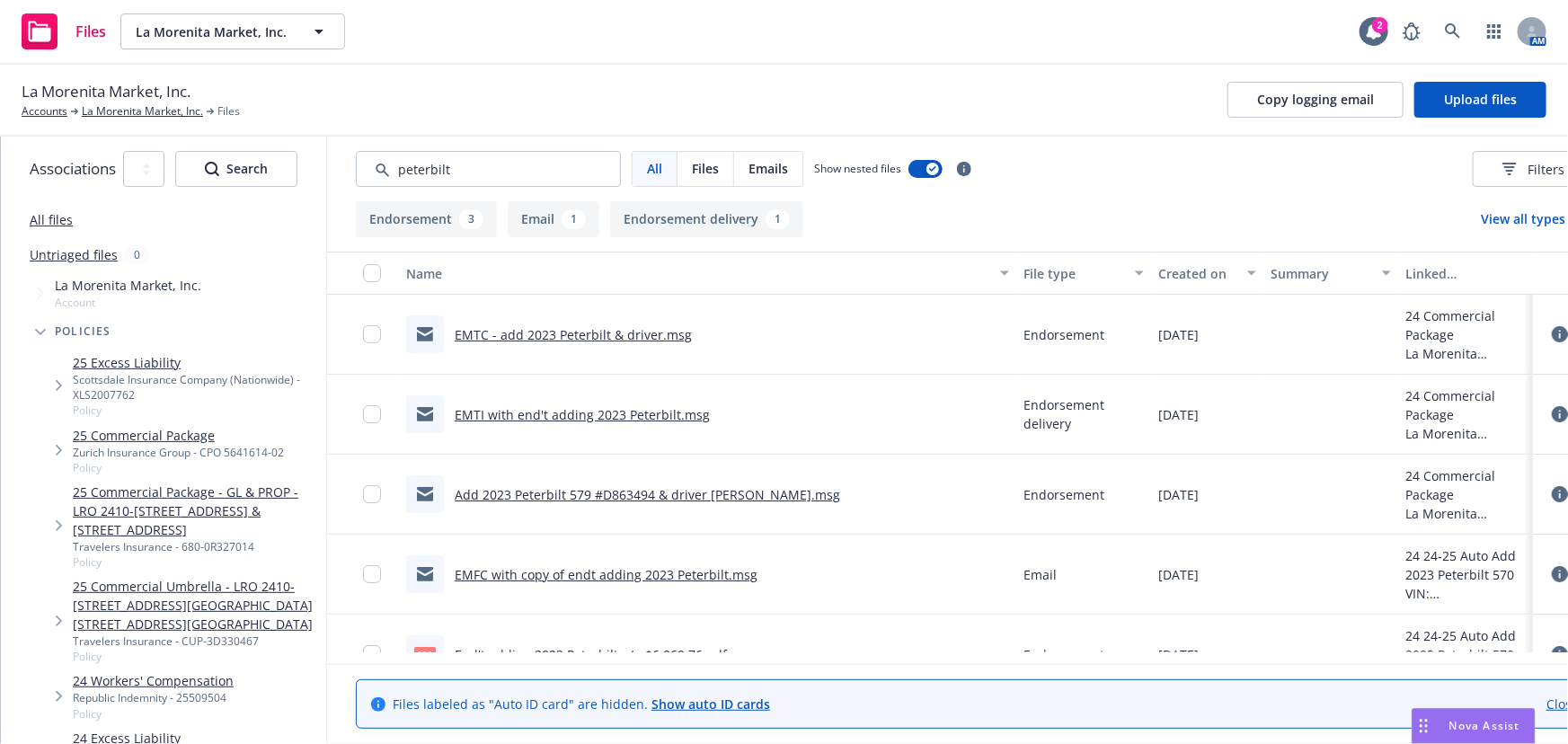
click at [663, 337] on link "EMTC - add 2023 Peterbilt & driver.msg" at bounding box center [572, 335] width 237 height 18
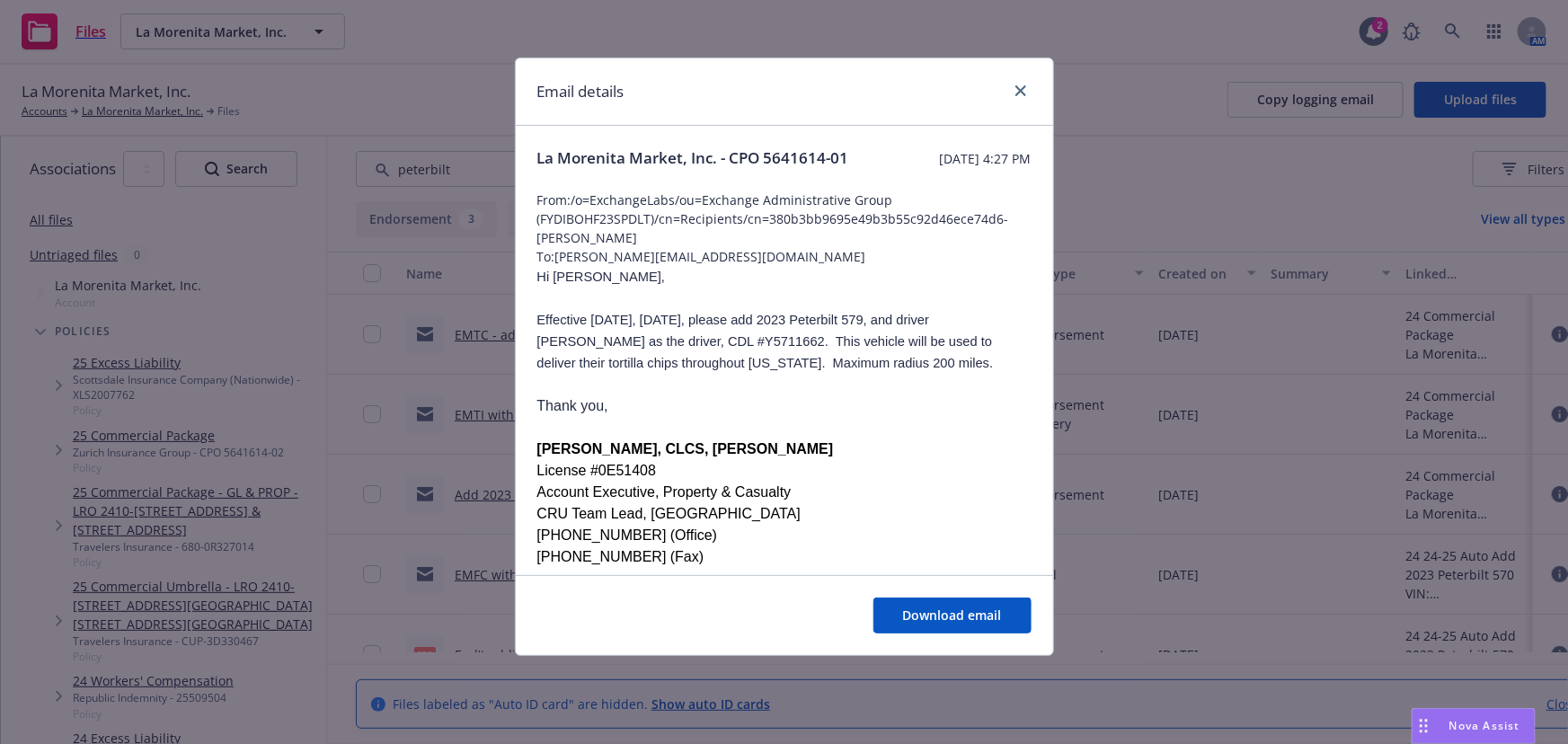
drag, startPoint x: 534, startPoint y: 341, endPoint x: 882, endPoint y: 384, distance: 350.6
copy span "Effective today, 9/16/2024, please add 2023 Peterbilt 579, and driver Emmanual …"
click at [1029, 94] on link "close" at bounding box center [1021, 91] width 21 height 21
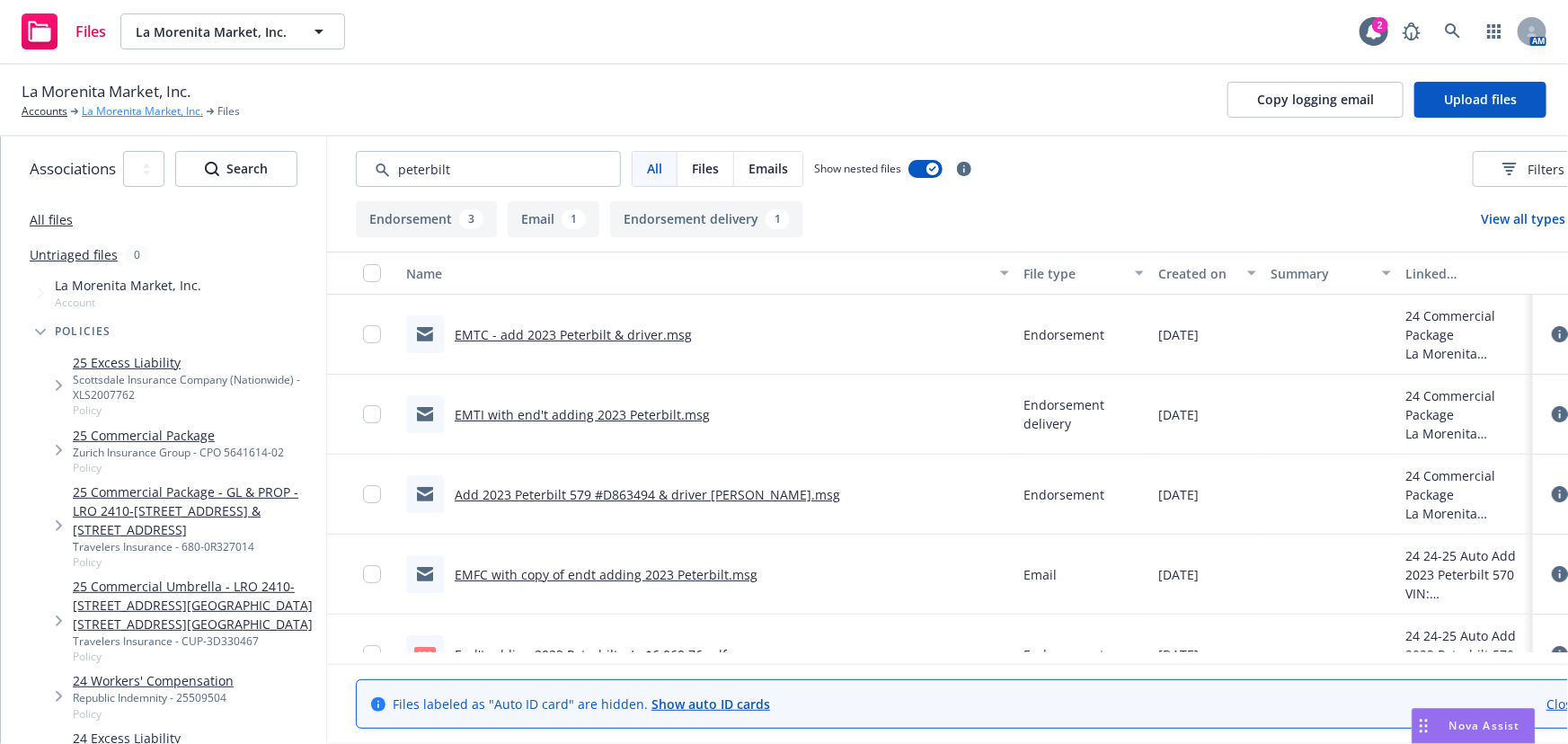
click at [119, 113] on link "La Morenita Market, Inc." at bounding box center [142, 111] width 121 height 17
